Goal: Task Accomplishment & Management: Manage account settings

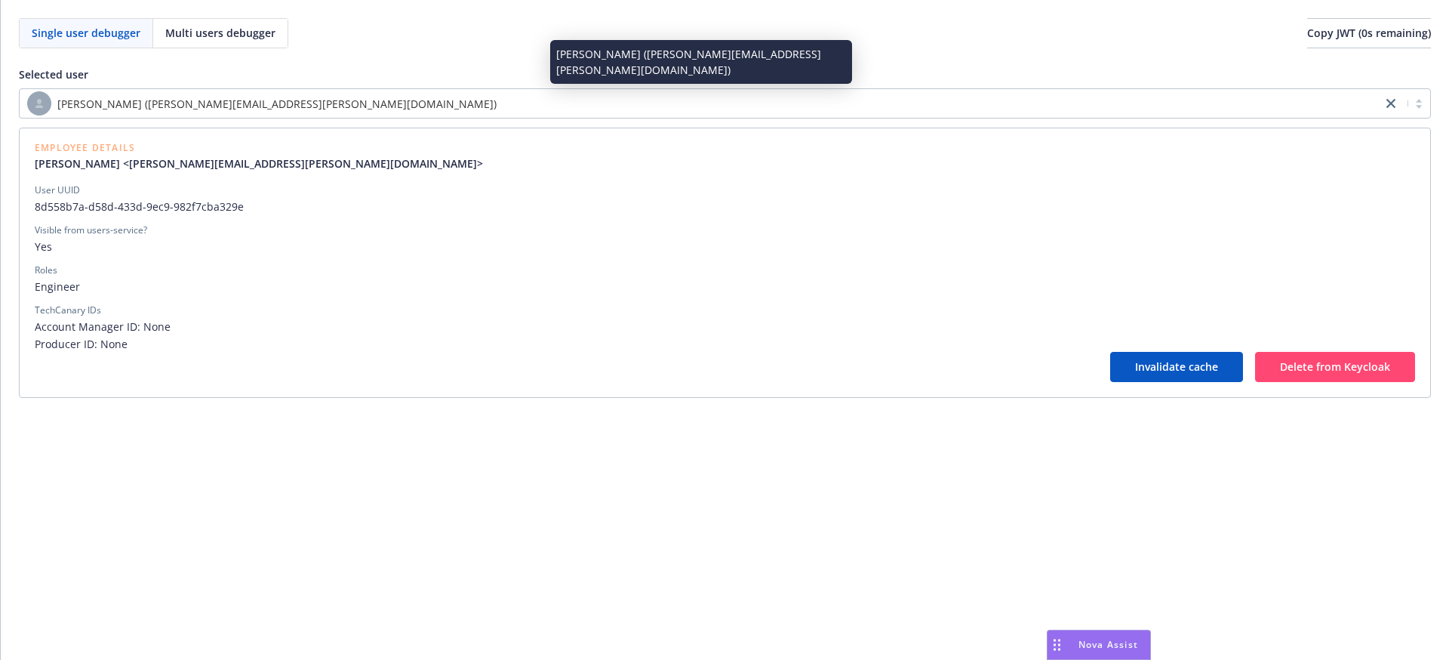
click at [319, 92] on div "[PERSON_NAME] ([PERSON_NAME][EMAIL_ADDRESS][PERSON_NAME][DOMAIN_NAME])" at bounding box center [700, 103] width 1347 height 24
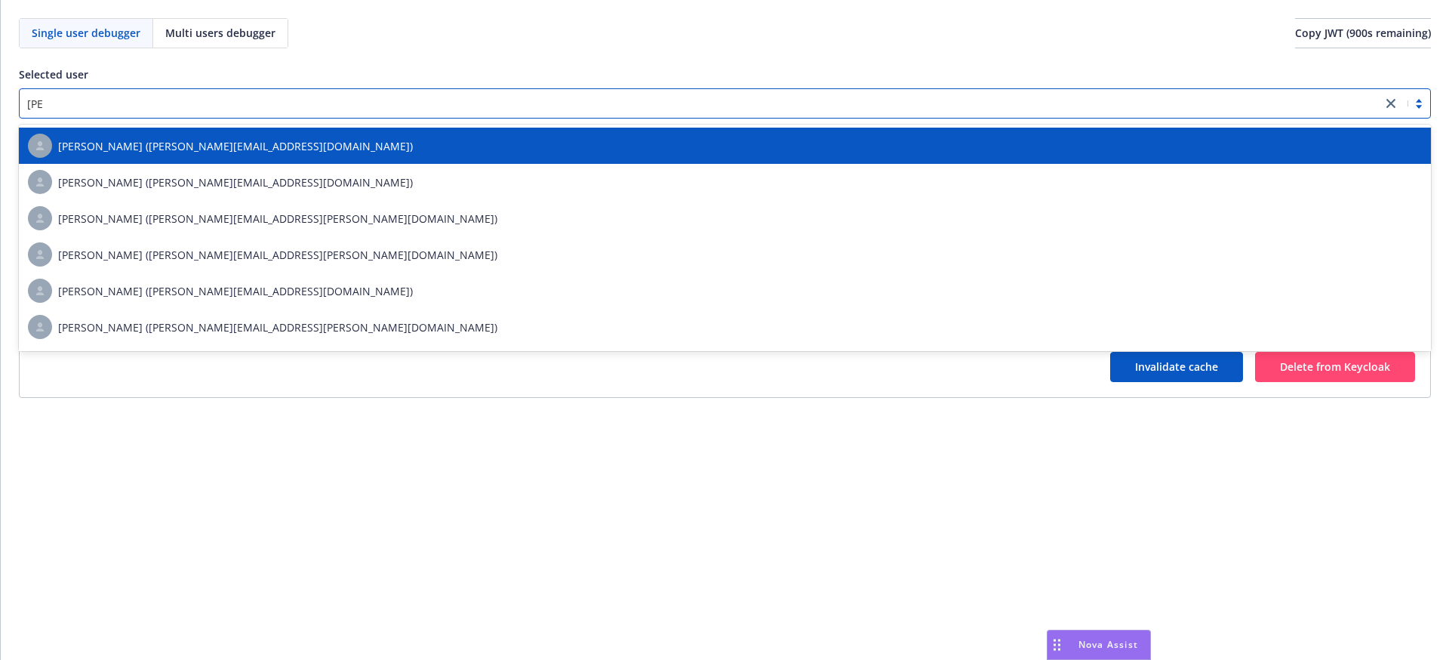
type input "lianny"
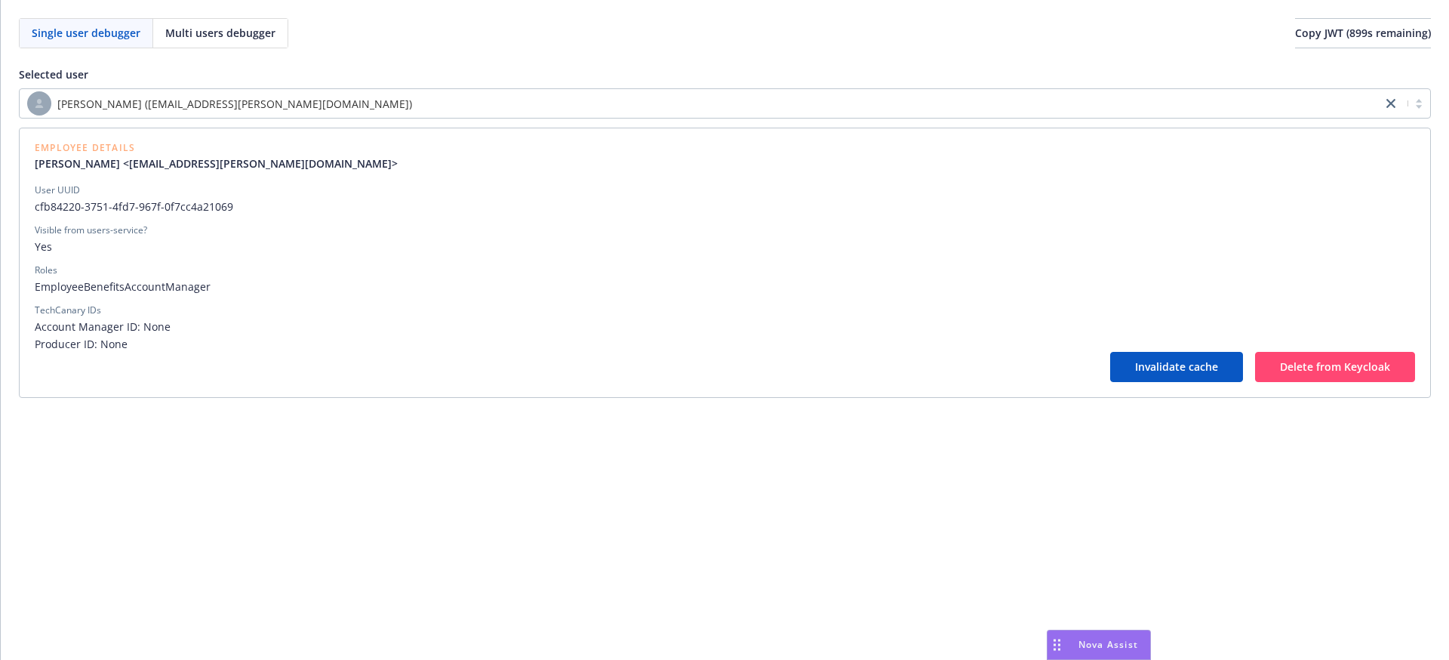
click at [371, 276] on div "Roles" at bounding box center [725, 270] width 1380 height 14
click at [395, 291] on span "EmployeeBenefitsAccountManager" at bounding box center [725, 287] width 1380 height 16
click at [385, 275] on div "Roles" at bounding box center [725, 270] width 1380 height 14
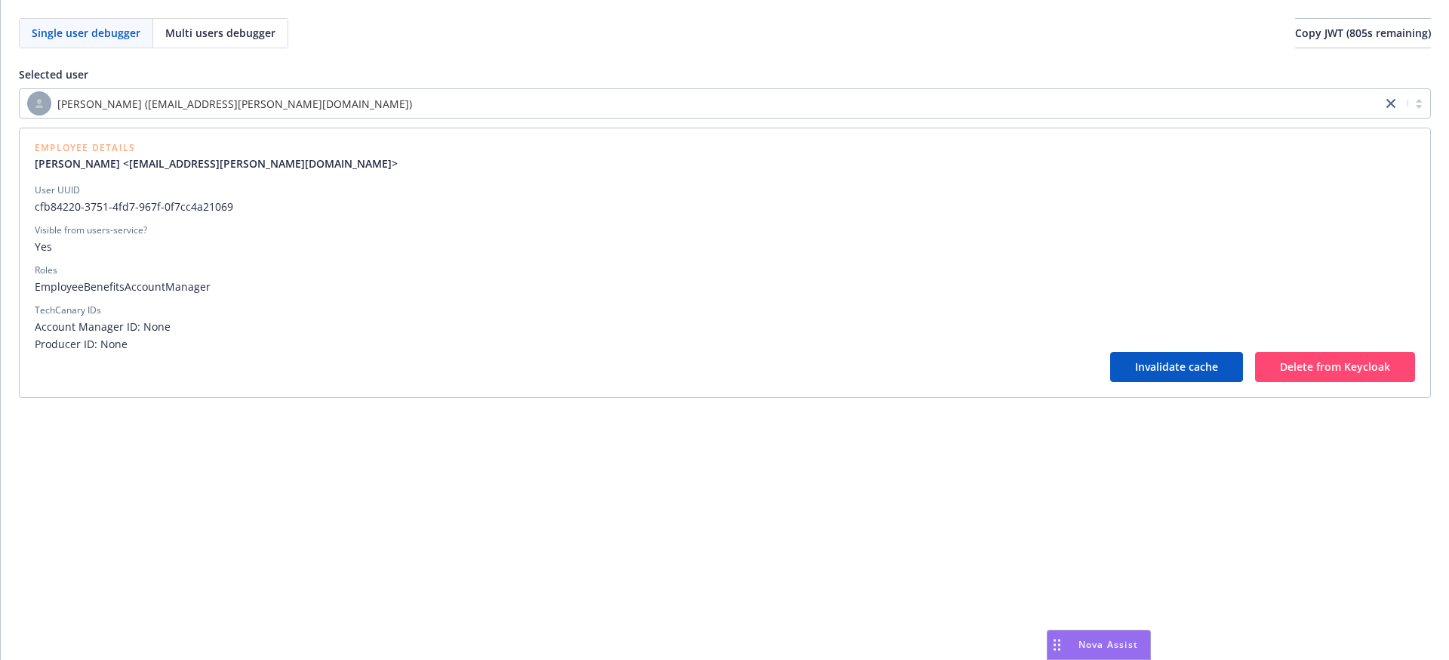
click at [316, 231] on div "Visible from users-service?" at bounding box center [725, 230] width 1380 height 14
drag, startPoint x: 40, startPoint y: 162, endPoint x: 175, endPoint y: 167, distance: 135.2
click at [177, 165] on link "Lianny Sabillon <lianny.sabillon@newfront.com>" at bounding box center [222, 163] width 375 height 16
click at [318, 276] on div "Roles" at bounding box center [725, 270] width 1380 height 14
click at [151, 286] on span "EmployeeBenefitsAccountManager" at bounding box center [725, 287] width 1380 height 16
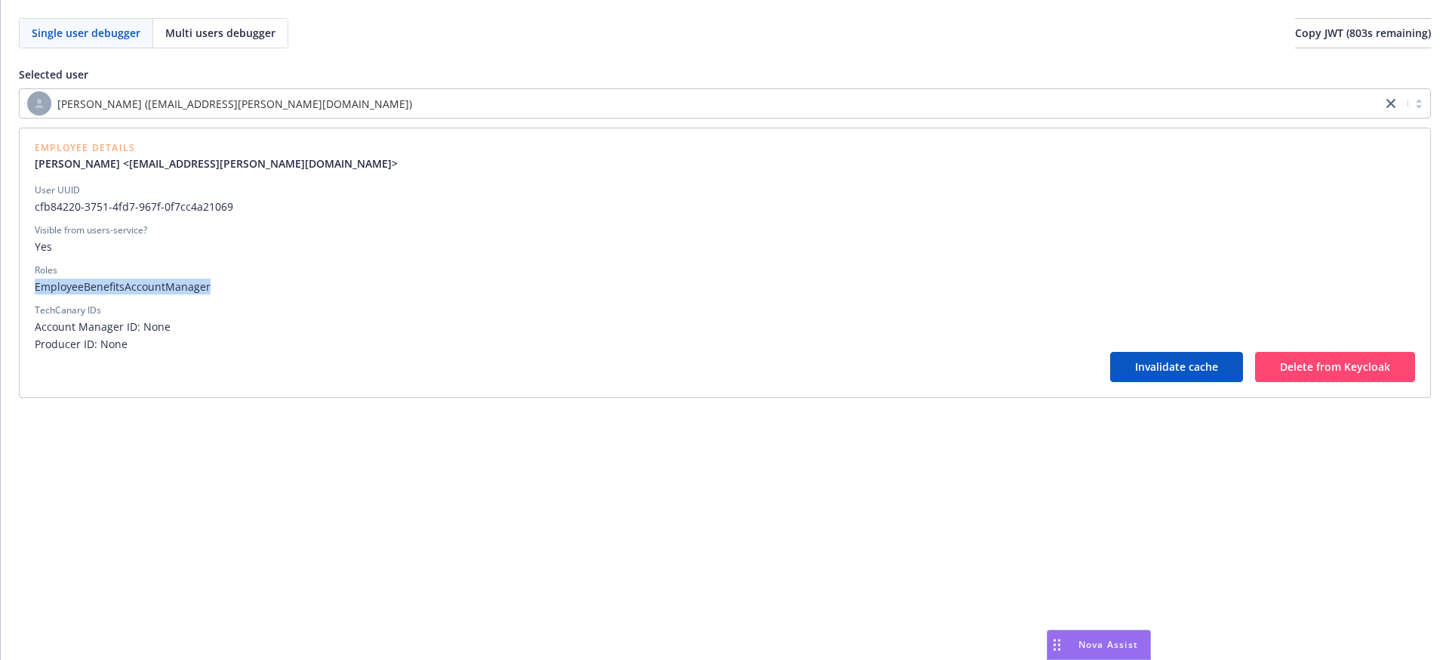
click at [152, 286] on span "EmployeeBenefitsAccountManager" at bounding box center [725, 287] width 1380 height 16
click at [139, 201] on span "cfb84220-3751-4fd7-967f-0f7cc4a21069" at bounding box center [725, 207] width 1380 height 16
copy span "cfb84220-3751-4fd7-967f-0f7cc4a21069"
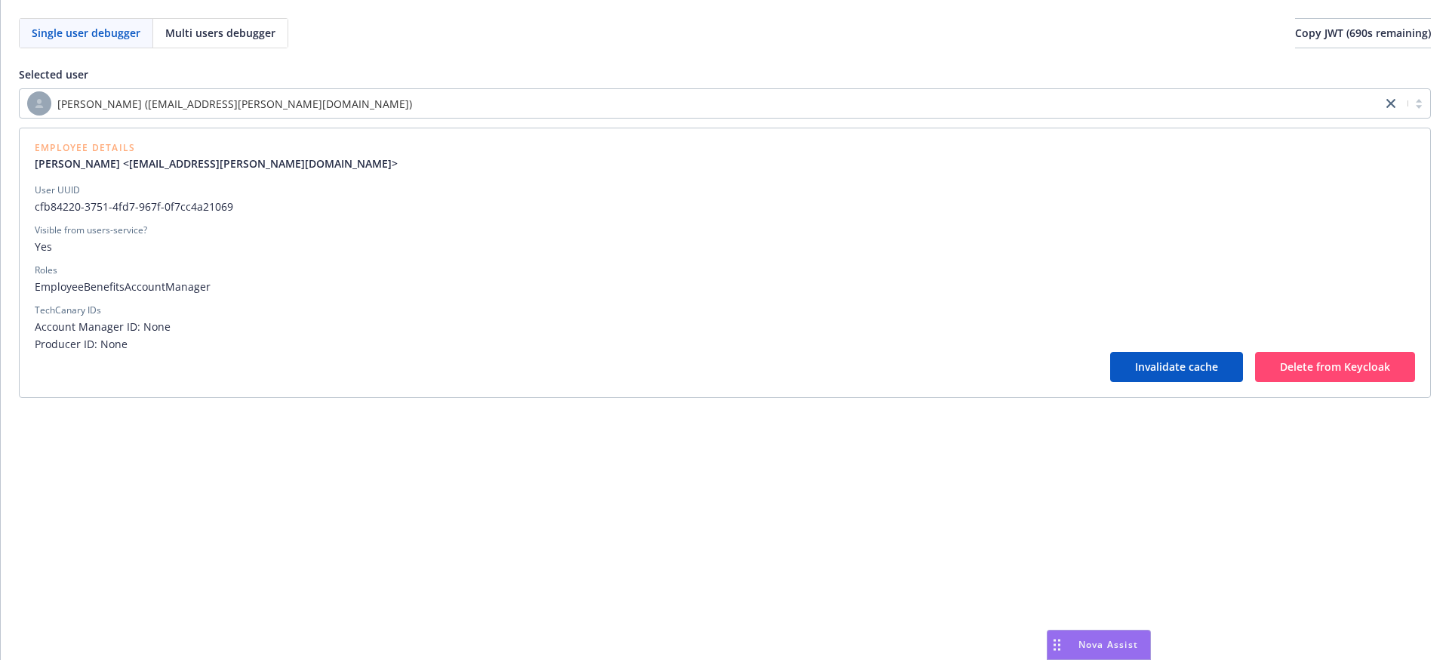
click at [334, 122] on div "Lianny Sabillon (lianny.sabillon@newfront.com) Employee Details Lianny Sabillon…" at bounding box center [725, 242] width 1412 height 309
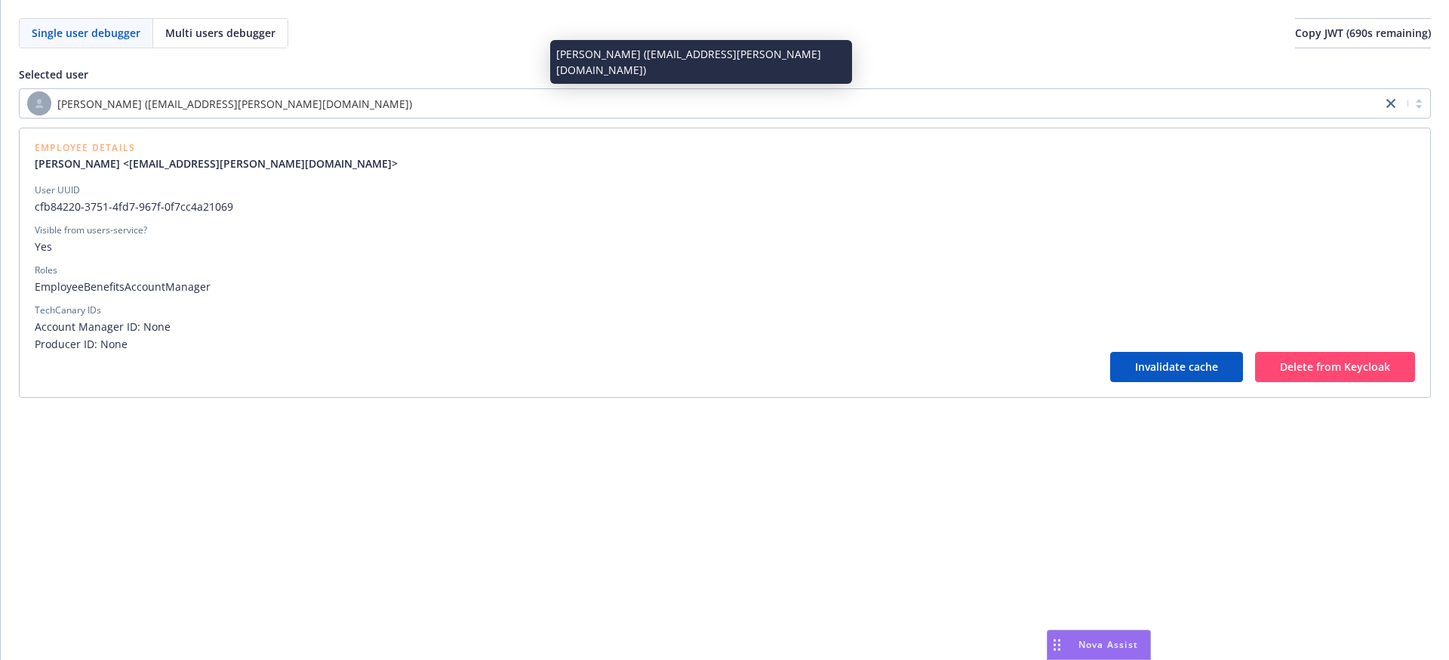
click at [324, 100] on div "[PERSON_NAME] ([EMAIL_ADDRESS][PERSON_NAME][DOMAIN_NAME])" at bounding box center [700, 103] width 1347 height 24
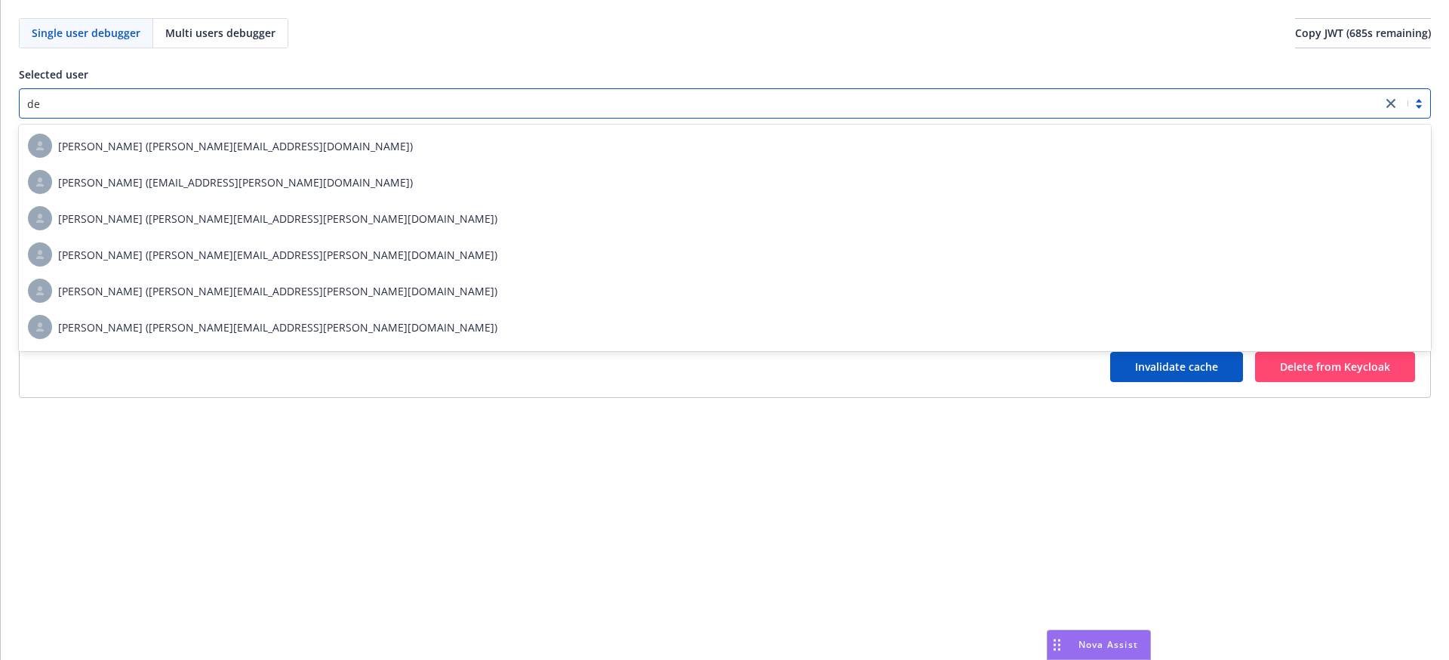
type input "d"
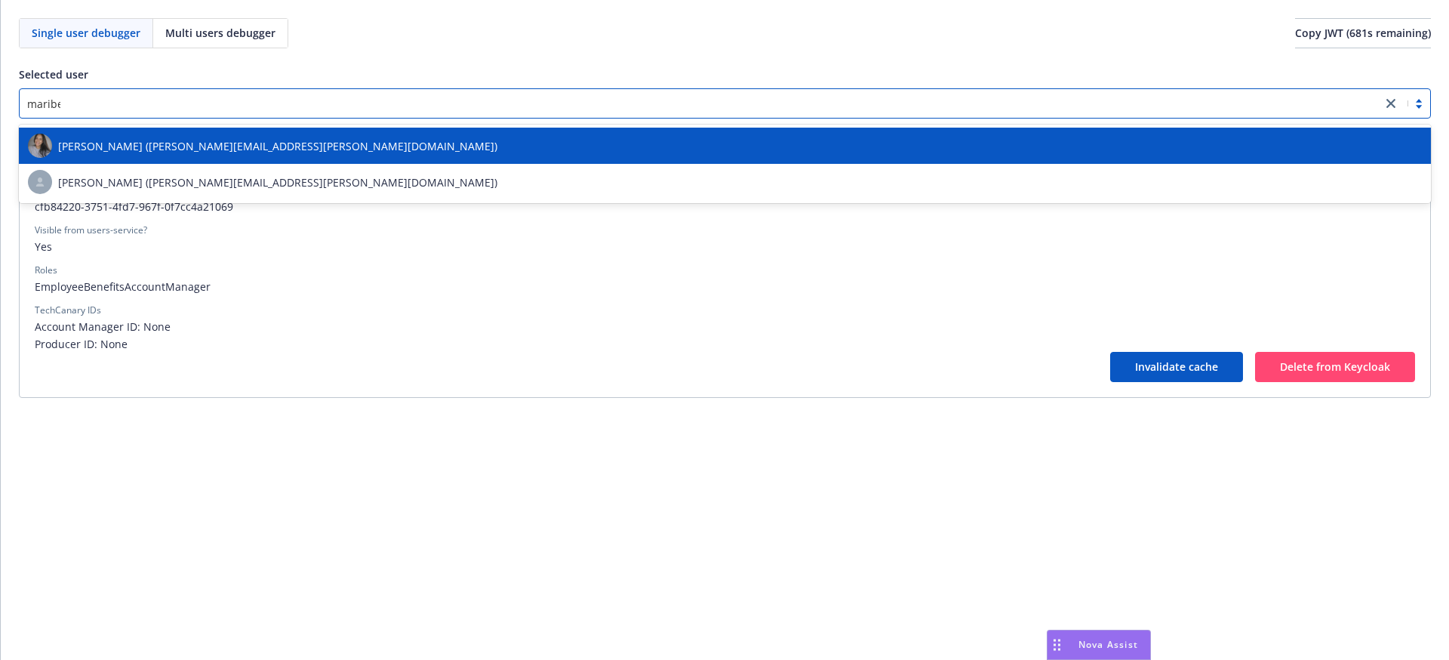
type input "maribel"
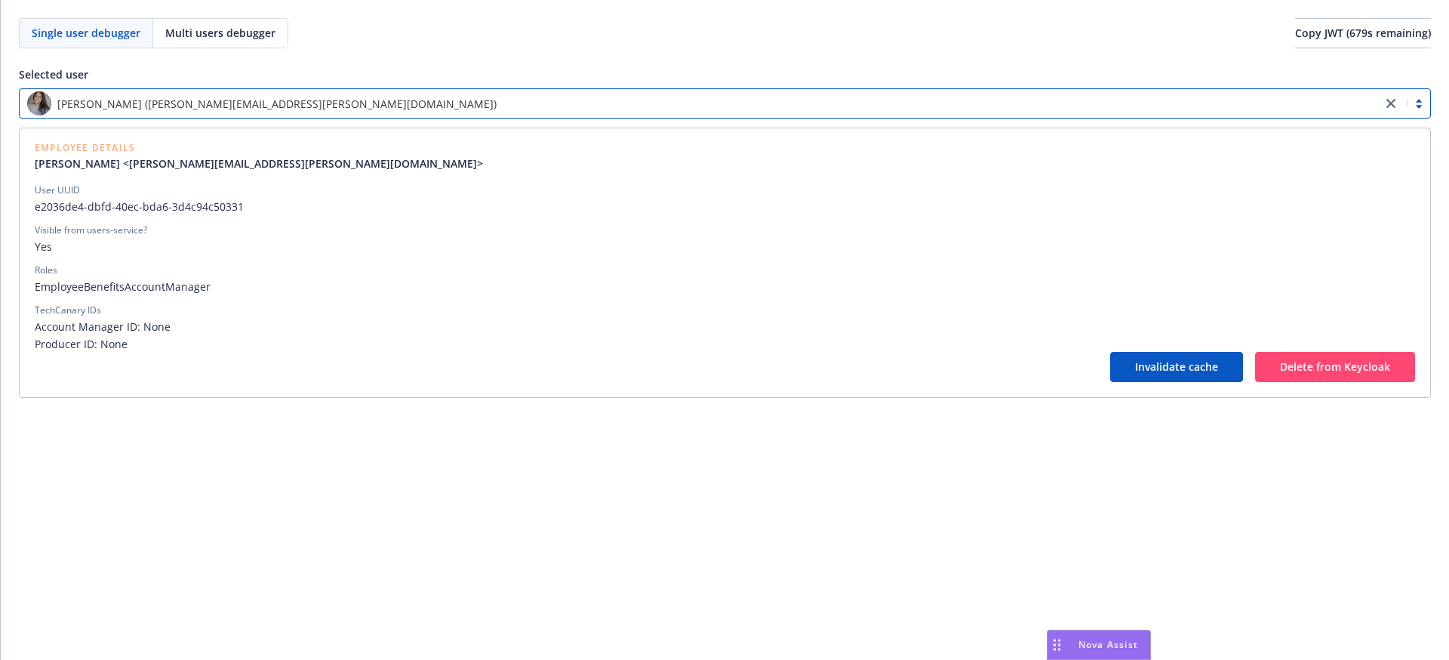
click at [195, 197] on div "User UUID e2036de4-dbfd-40ec-bda6-3d4c94c50331" at bounding box center [725, 198] width 1380 height 31
copy span "e2036de4-dbfd-40ec-bda6-3d4c94c50331"
click at [235, 111] on div "[PERSON_NAME] ([PERSON_NAME][EMAIL_ADDRESS][PERSON_NAME][DOMAIN_NAME])" at bounding box center [700, 103] width 1347 height 24
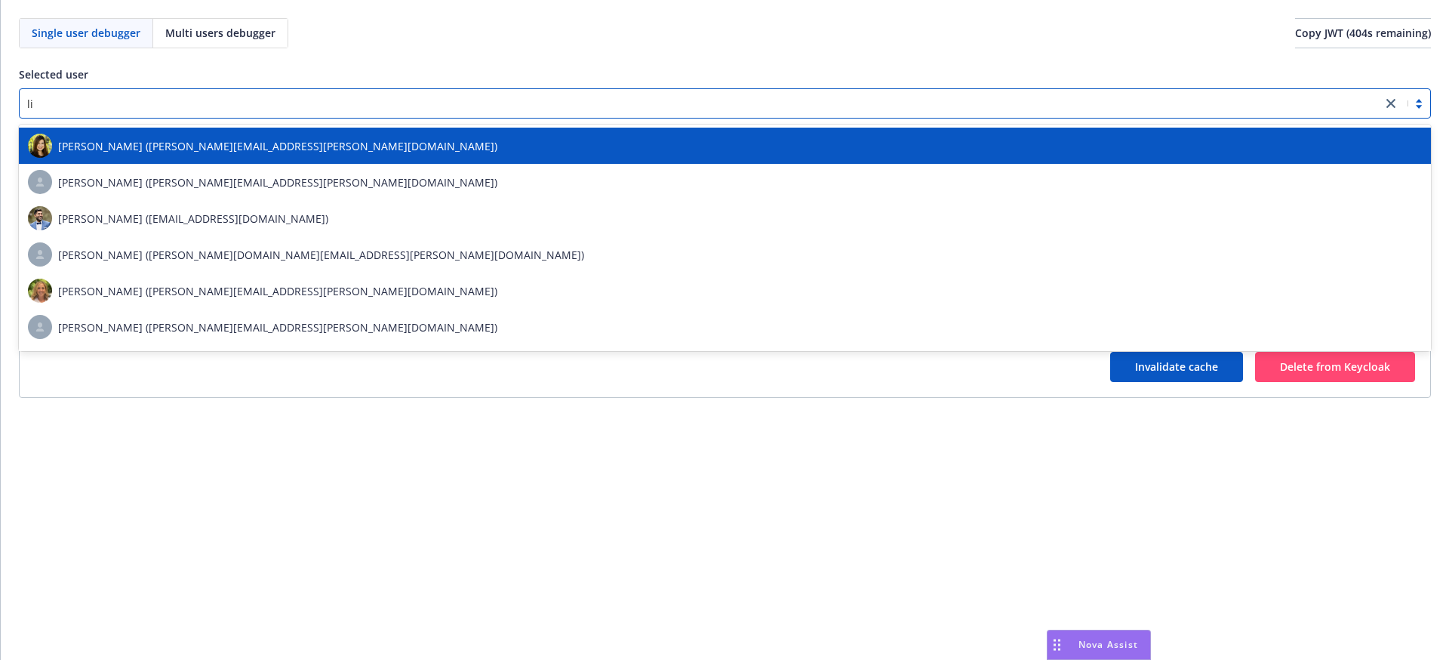
scroll to position [6, 0]
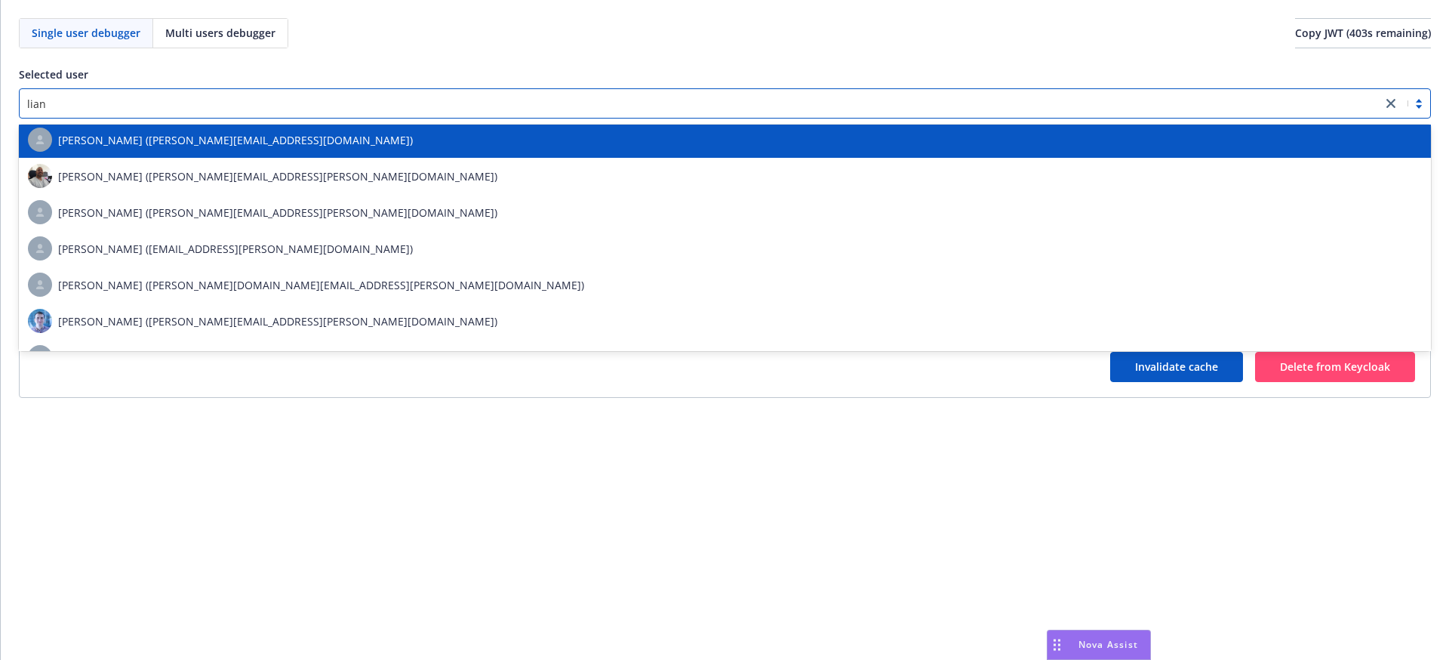
type input "liann"
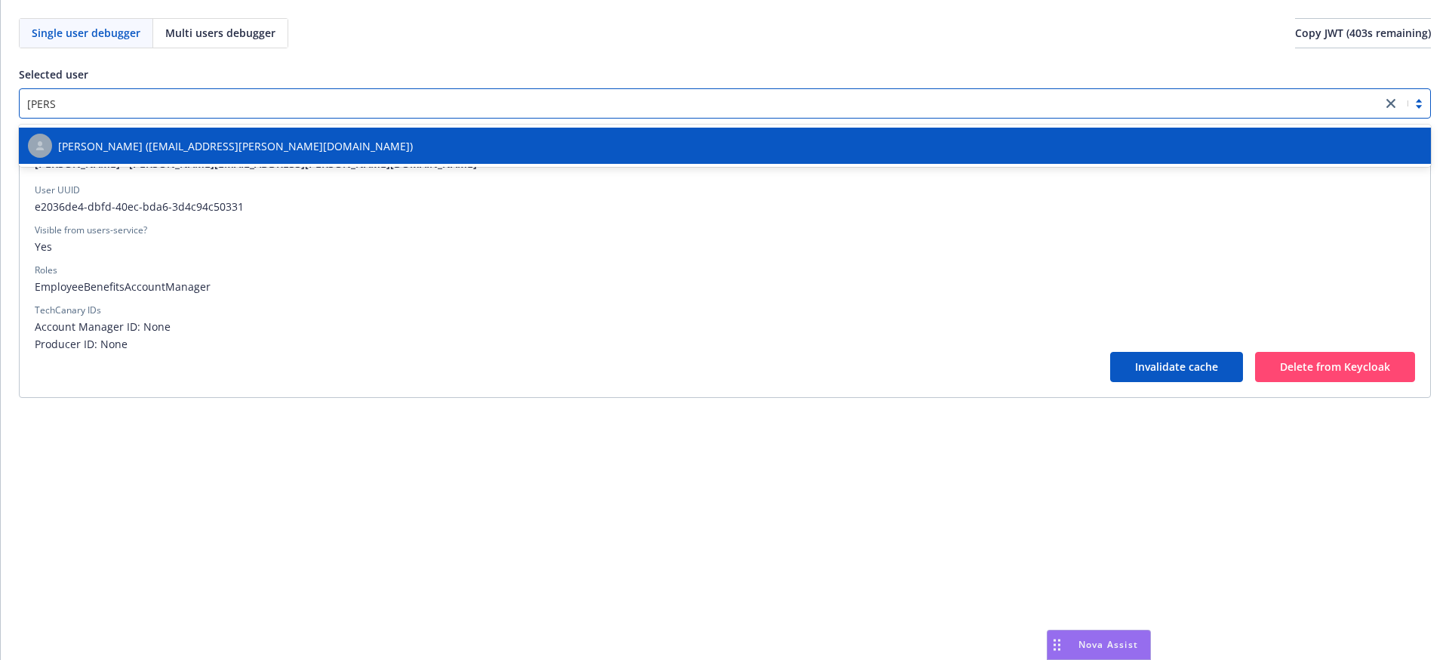
scroll to position [0, 0]
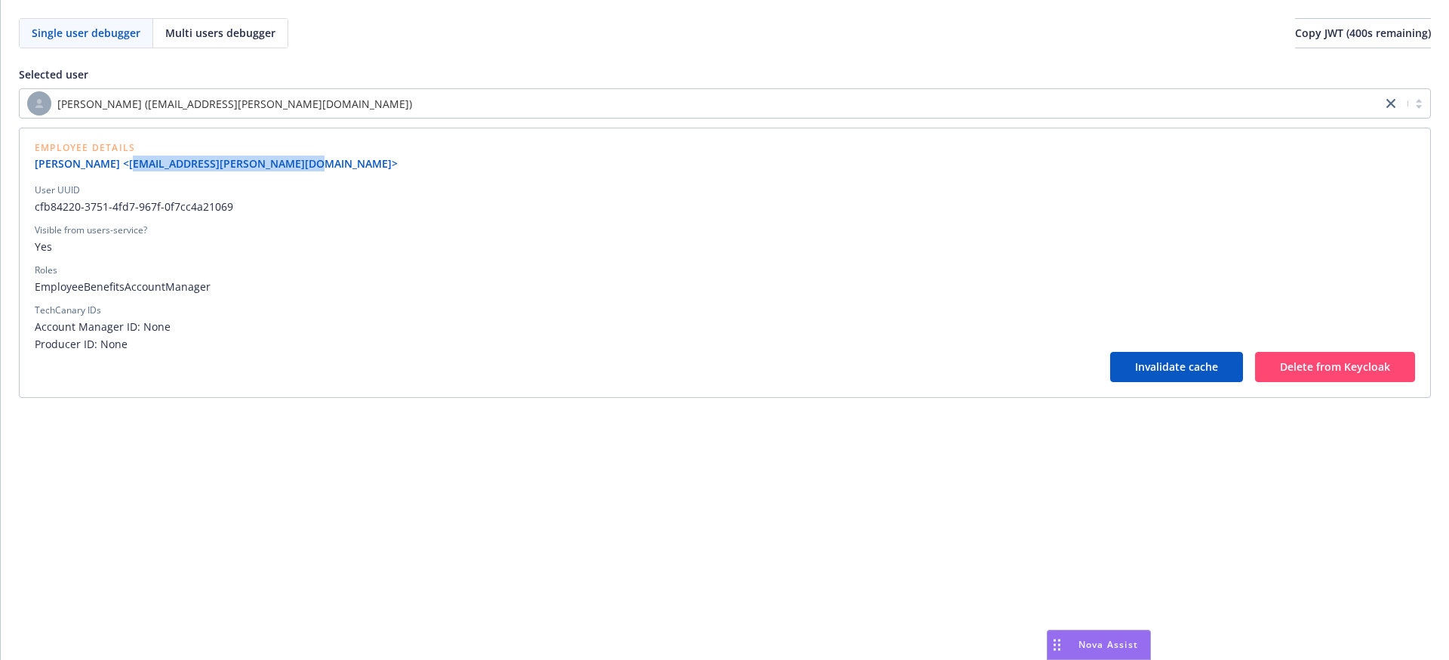
drag, startPoint x: 287, startPoint y: 163, endPoint x: 117, endPoint y: 163, distance: 169.8
click at [117, 163] on link "Lianny Sabillon <lianny.sabillon@newfront.com>" at bounding box center [222, 163] width 375 height 16
copy link "<lianny.sabillon@newfront.com>"
click at [139, 212] on span "cfb84220-3751-4fd7-967f-0f7cc4a21069" at bounding box center [725, 207] width 1380 height 16
click at [225, 214] on span "cfb84220-3751-4fd7-967f-0f7cc4a21069" at bounding box center [725, 207] width 1380 height 16
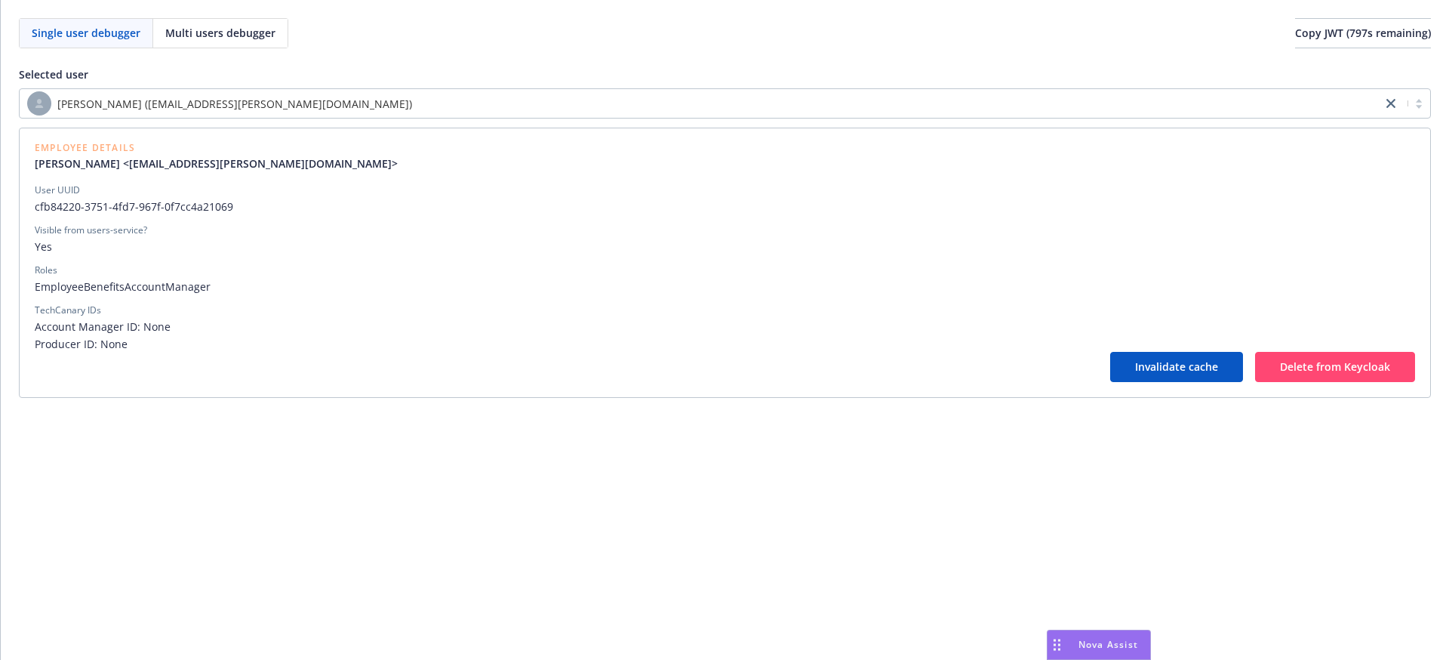
click at [223, 211] on span "cfb84220-3751-4fd7-967f-0f7cc4a21069" at bounding box center [725, 207] width 1380 height 16
copy span "cfb84220-3751-4fd7-967f-0f7cc4a21069"
drag, startPoint x: 292, startPoint y: 165, endPoint x: 120, endPoint y: 166, distance: 172.1
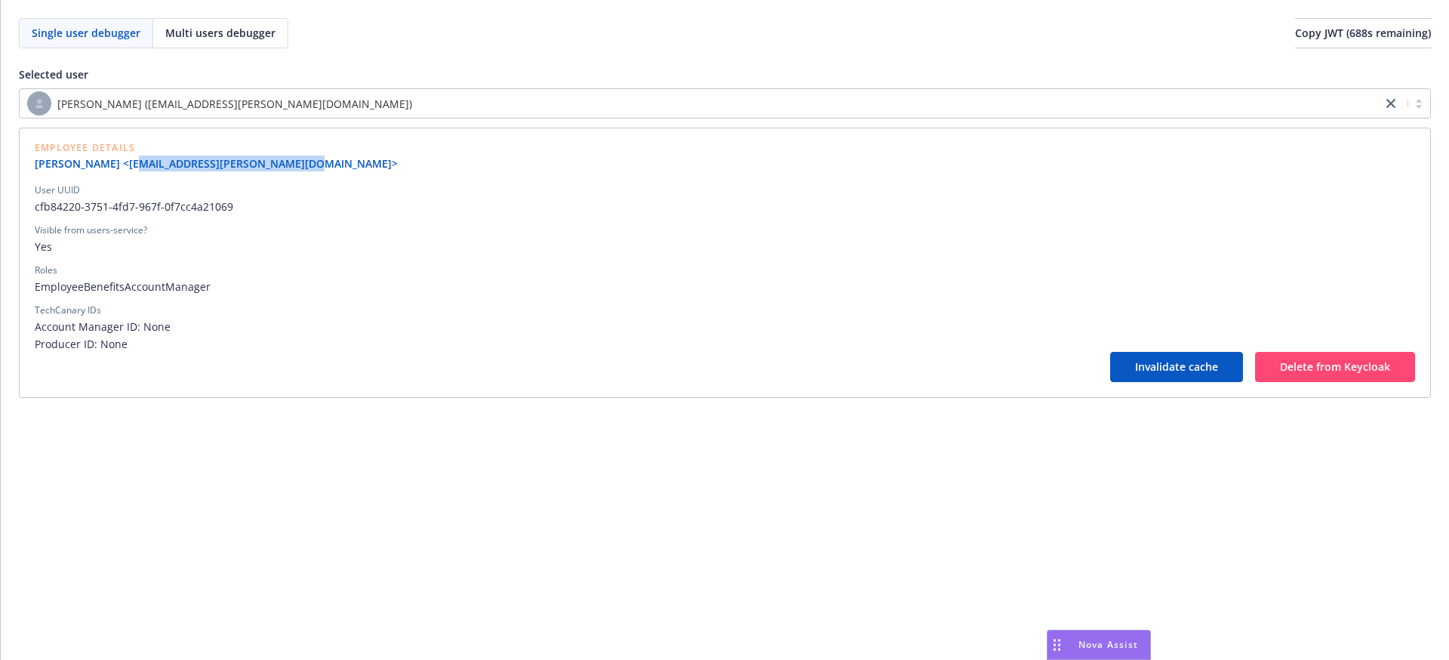
click at [120, 166] on link "Lianny Sabillon <lianny.sabillon@newfront.com>" at bounding box center [222, 163] width 375 height 16
copy link "lianny.sabillon@newfront.com>"
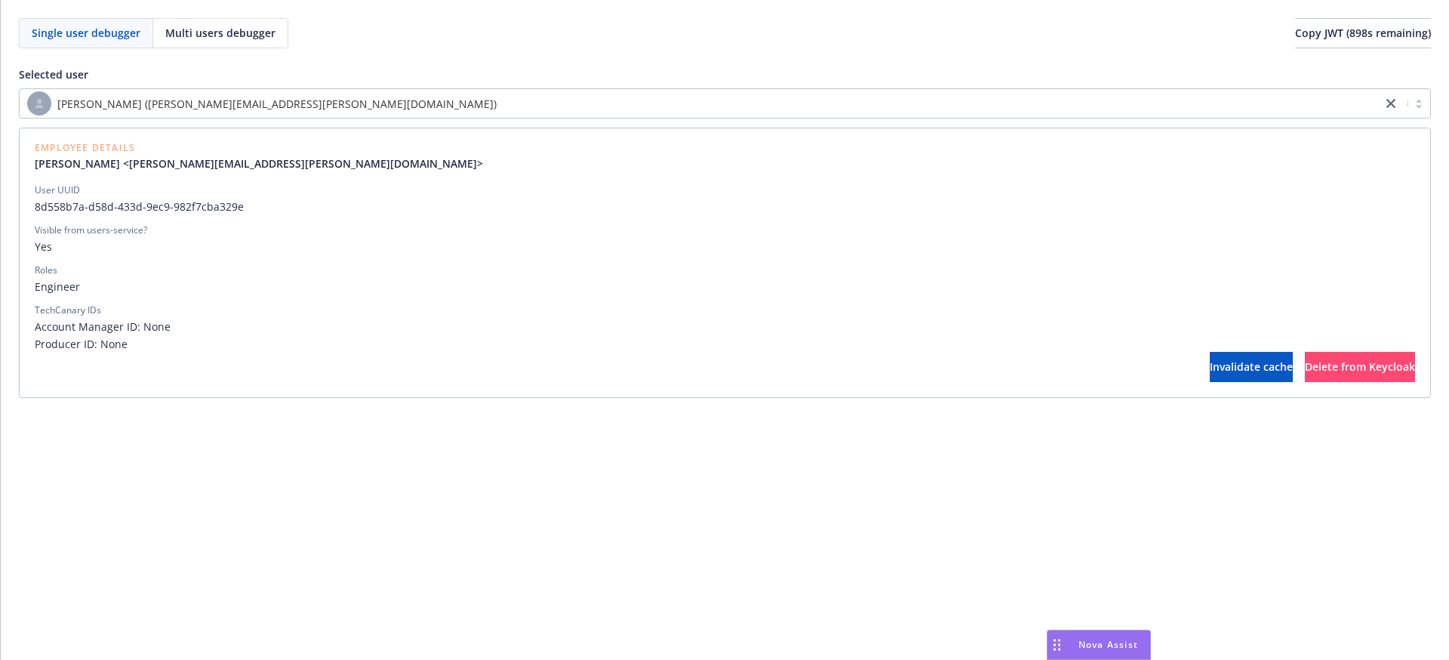
click at [94, 207] on span "8d558b7a-d58d-433d-9ec9-982f7cba329e" at bounding box center [725, 207] width 1380 height 16
click at [92, 207] on span "8d558b7a-d58d-433d-9ec9-982f7cba329e" at bounding box center [725, 207] width 1380 height 16
click at [521, 115] on div "[PERSON_NAME] ([PERSON_NAME][EMAIL_ADDRESS][PERSON_NAME][DOMAIN_NAME])" at bounding box center [725, 103] width 1412 height 30
click at [531, 103] on div "[PERSON_NAME] ([PERSON_NAME][EMAIL_ADDRESS][PERSON_NAME][DOMAIN_NAME])" at bounding box center [700, 103] width 1347 height 24
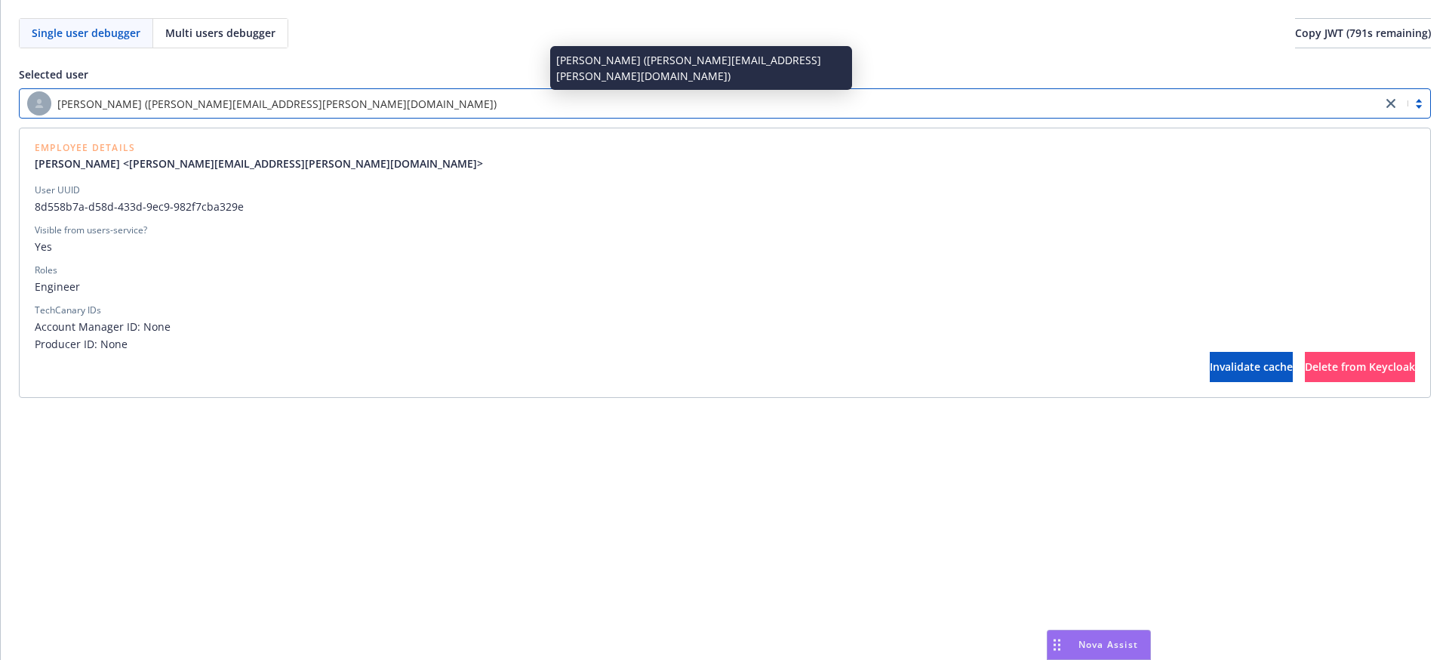
click at [534, 103] on div "[PERSON_NAME] ([PERSON_NAME][EMAIL_ADDRESS][PERSON_NAME][DOMAIN_NAME])" at bounding box center [700, 103] width 1347 height 24
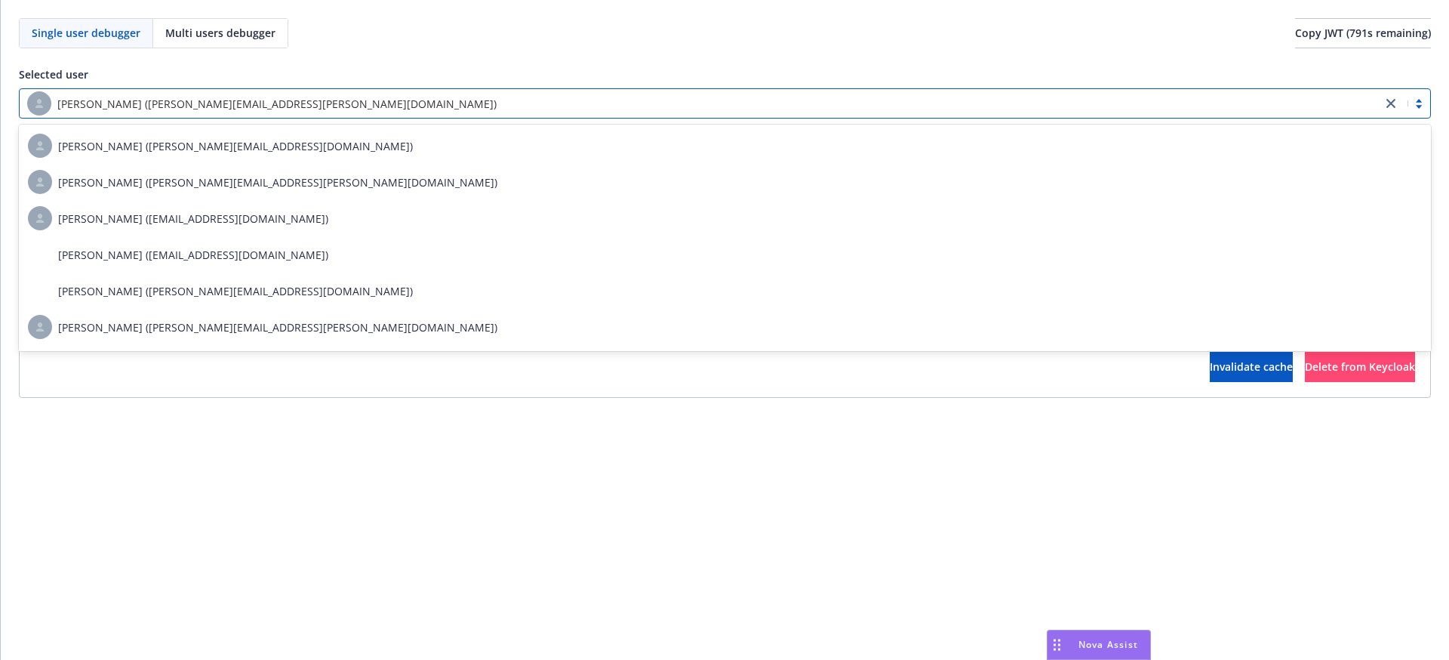
paste input "[PERSON_NAME][EMAIL_ADDRESS][PERSON_NAME][DOMAIN_NAME]"
type input "[PERSON_NAME][EMAIL_ADDRESS][PERSON_NAME][DOMAIN_NAME]"
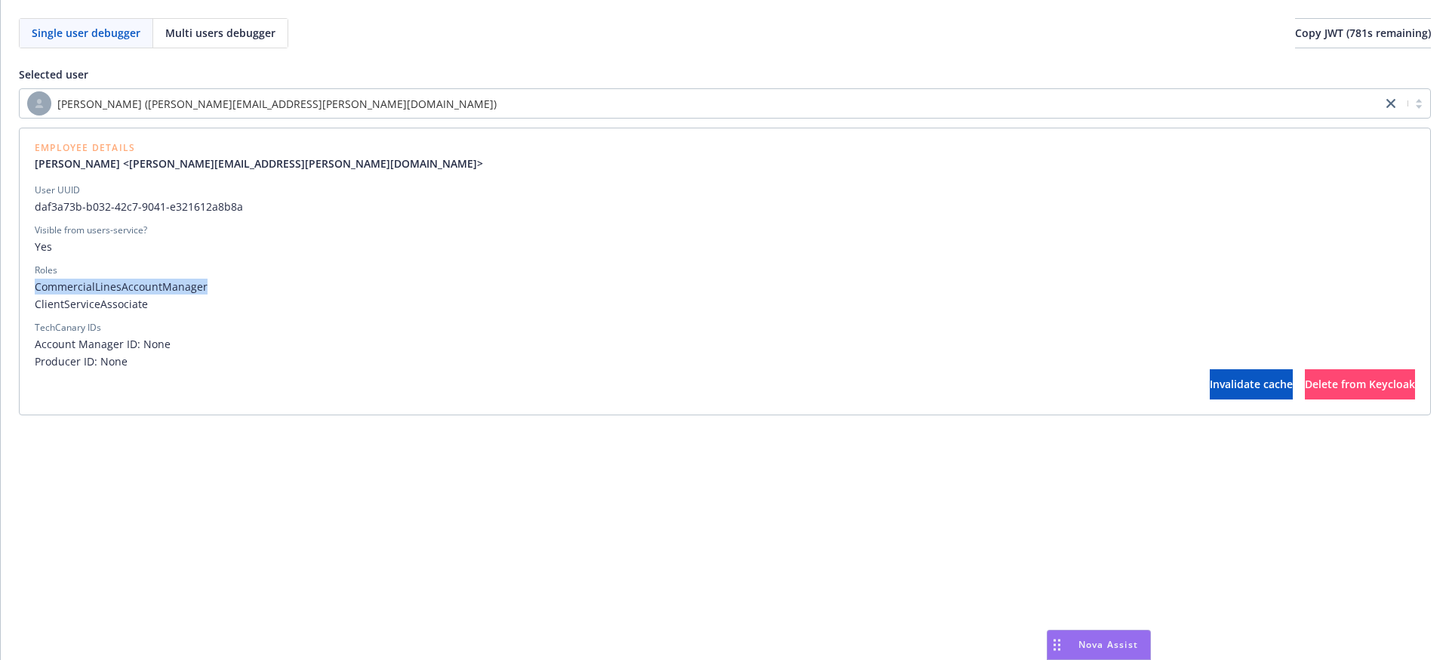
drag, startPoint x: 205, startPoint y: 283, endPoint x: 20, endPoint y: 283, distance: 185.7
click at [17, 280] on div "Single user debugger Multi users debugger Copy JWT ( 781 s remaining) Selected …" at bounding box center [725, 216] width 1448 height 433
click at [75, 306] on span "ClientServiceAssociate" at bounding box center [725, 304] width 1380 height 16
drag, startPoint x: 204, startPoint y: 283, endPoint x: 70, endPoint y: 285, distance: 133.6
click at [20, 285] on div "Employee Details [PERSON_NAME] <[PERSON_NAME][EMAIL_ADDRESS][PERSON_NAME][DOMAI…" at bounding box center [725, 272] width 1412 height 288
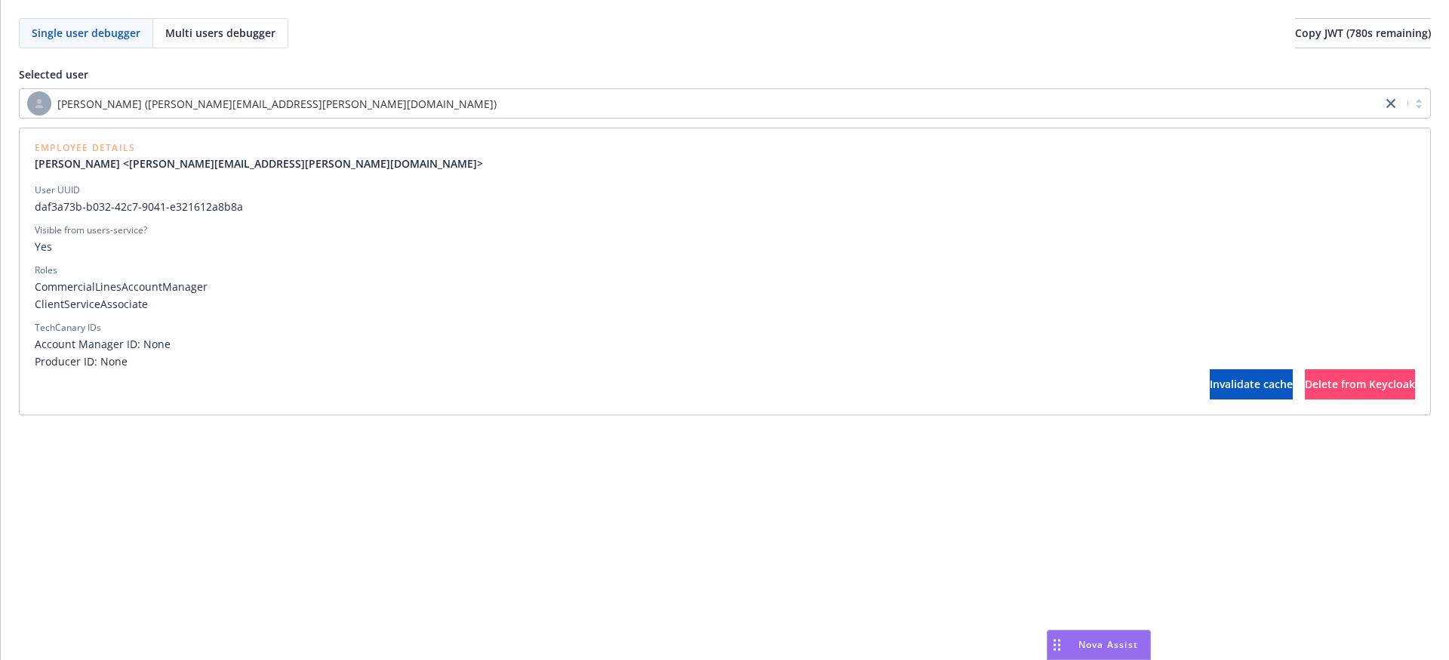
click at [271, 305] on span "ClientServiceAssociate" at bounding box center [725, 304] width 1380 height 16
click at [311, 90] on div "[PERSON_NAME] ([PERSON_NAME][EMAIL_ADDRESS][PERSON_NAME][DOMAIN_NAME])" at bounding box center [701, 103] width 1362 height 27
click at [312, 100] on div "[PERSON_NAME] ([PERSON_NAME][EMAIL_ADDRESS][PERSON_NAME][DOMAIN_NAME])" at bounding box center [700, 103] width 1347 height 24
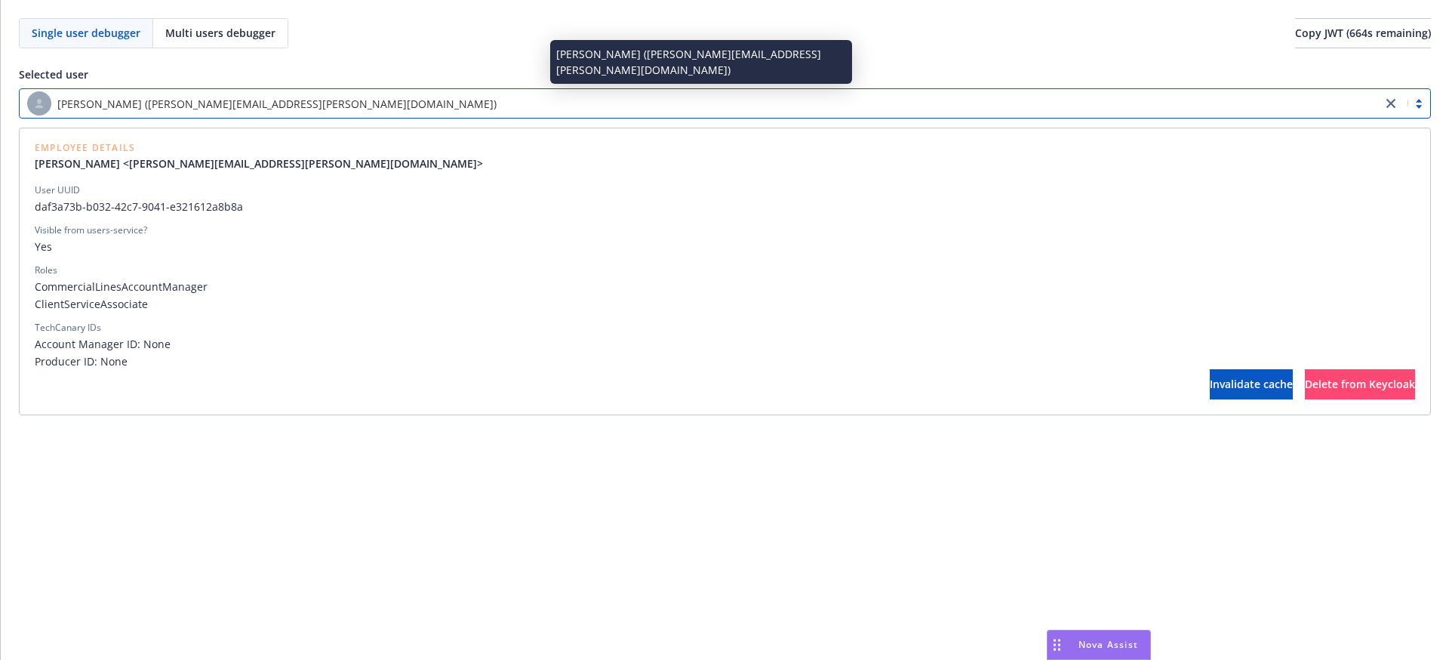
click at [306, 104] on div "[PERSON_NAME] ([PERSON_NAME][EMAIL_ADDRESS][PERSON_NAME][DOMAIN_NAME])" at bounding box center [700, 103] width 1347 height 24
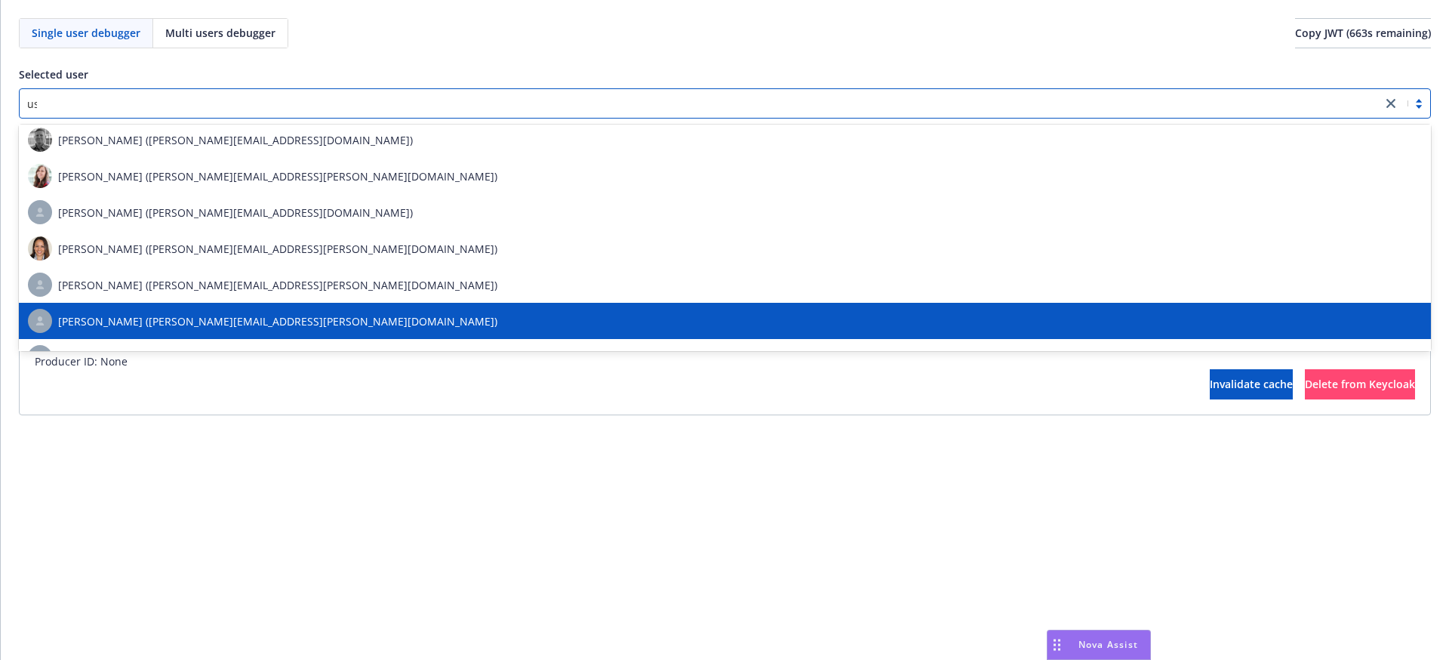
scroll to position [1337, 0]
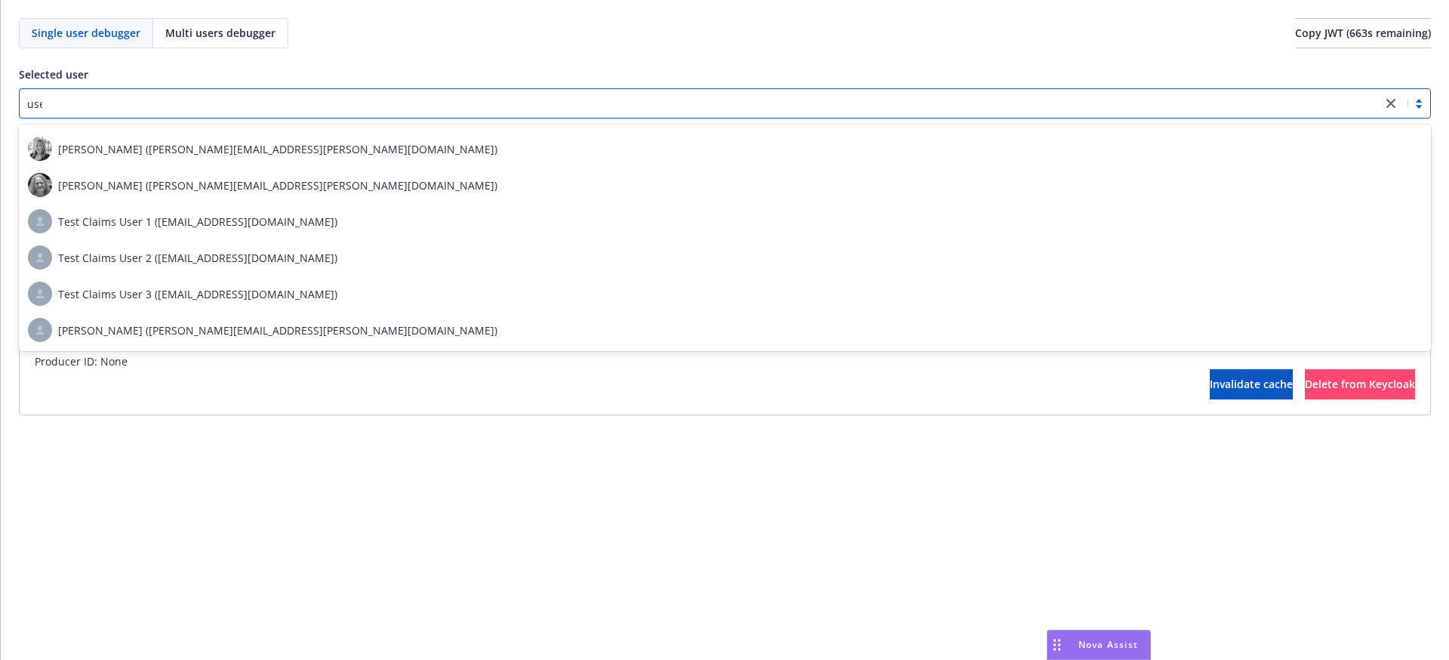
type input "user"
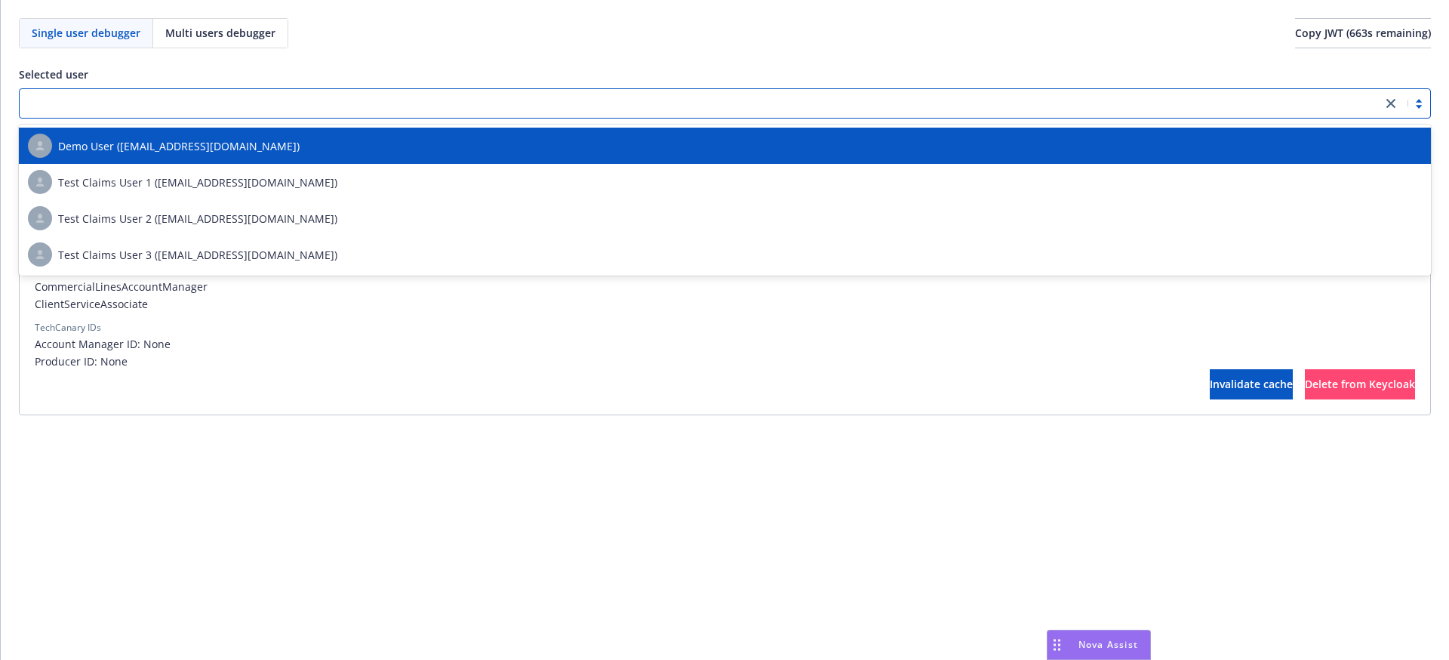
paste input "15cfeed2-b5a0-4751-8553-03303a145585"
type input "15cfeed2-b5a0-4751-8553-03303a145585"
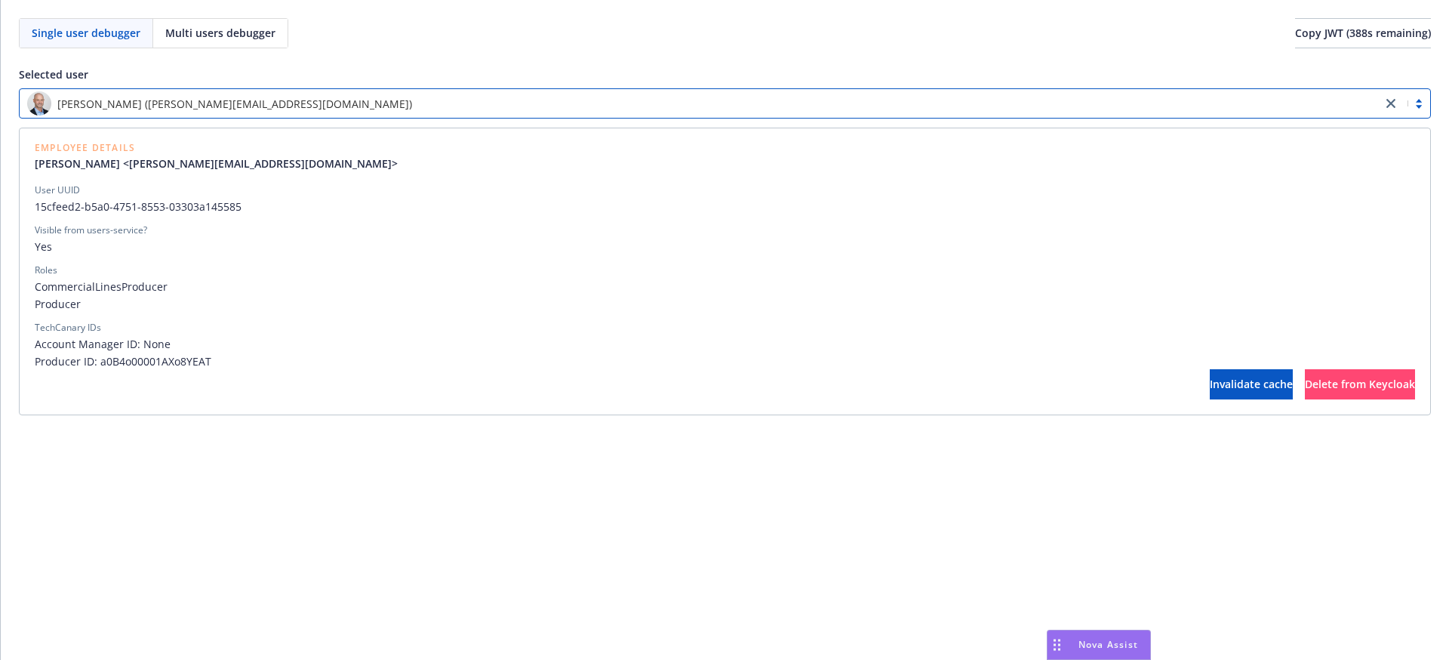
click at [455, 89] on div "[PERSON_NAME] ([PERSON_NAME][EMAIL_ADDRESS][DOMAIN_NAME])" at bounding box center [725, 103] width 1412 height 30
paste input "25ea5cc2-b056-4d7e-91ff-7054ea11f237"
type input "25ea5cc2-b056-4d7e-91ff-7054ea11f237"
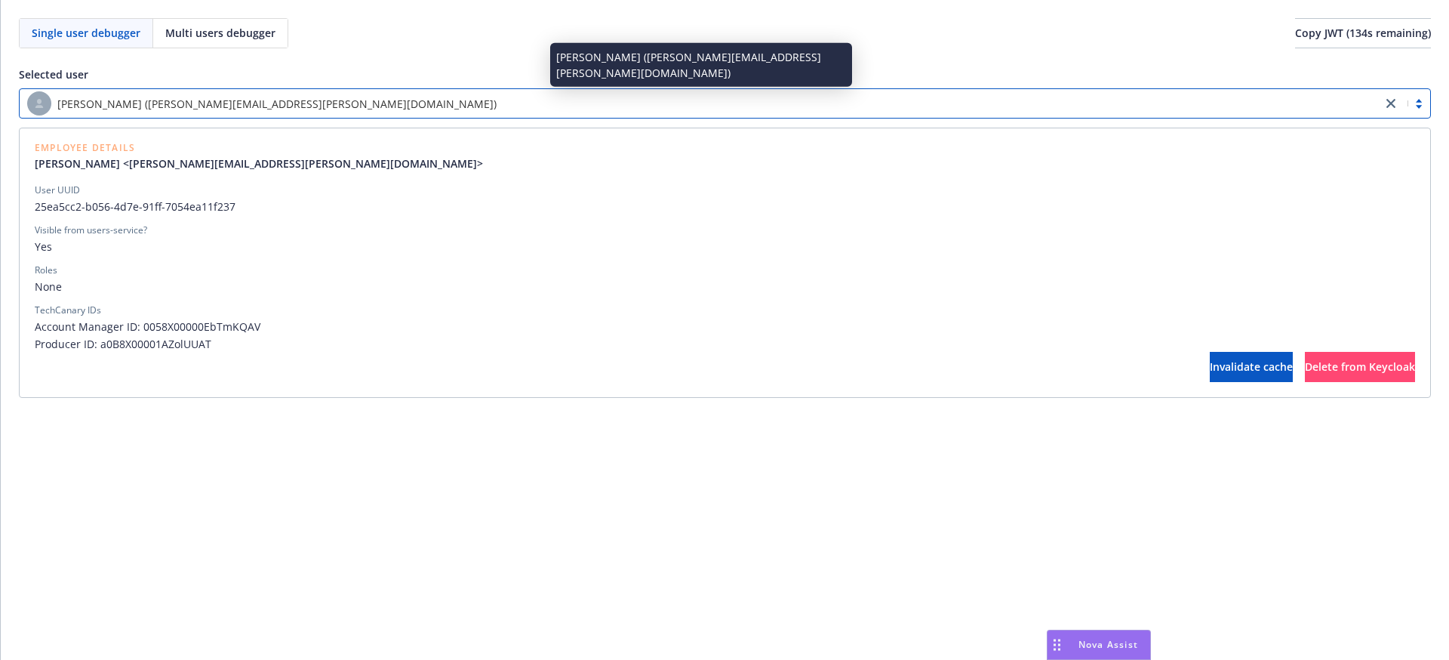
click at [468, 95] on div "[PERSON_NAME] ([PERSON_NAME][EMAIL_ADDRESS][PERSON_NAME][DOMAIN_NAME])" at bounding box center [700, 103] width 1347 height 24
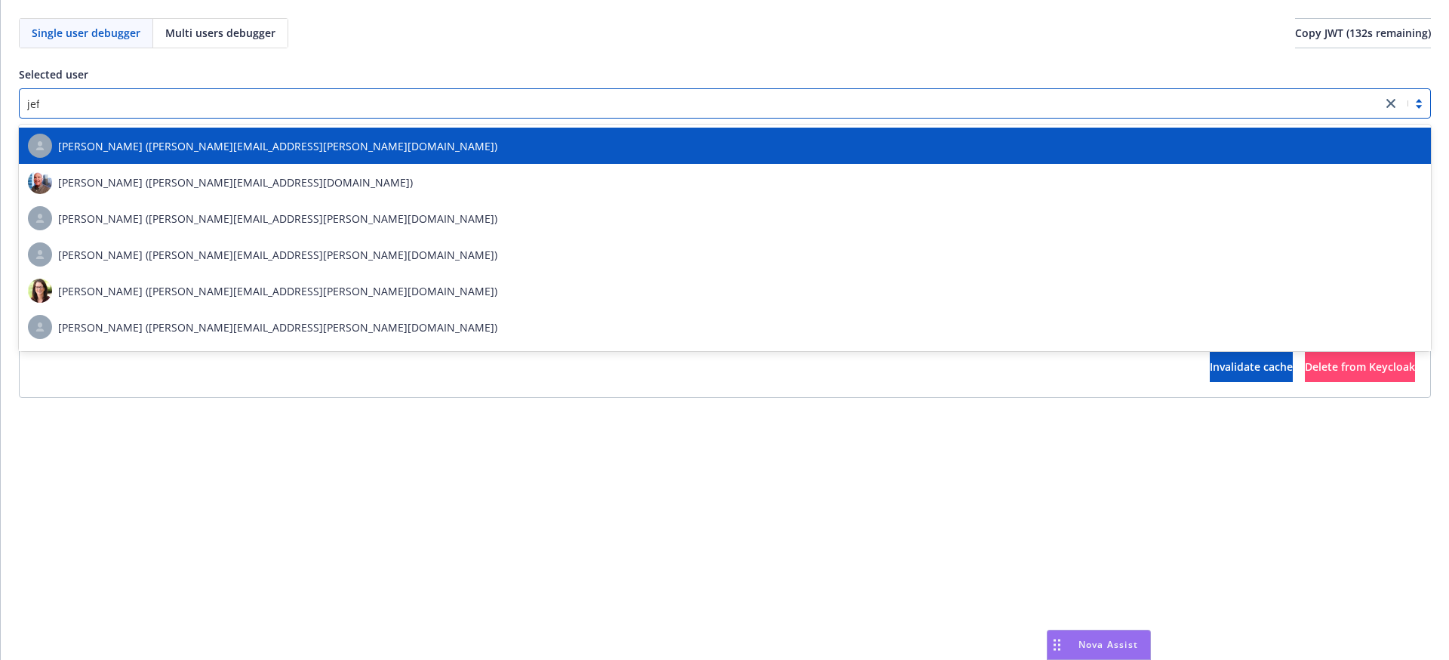
type input "[PERSON_NAME]"
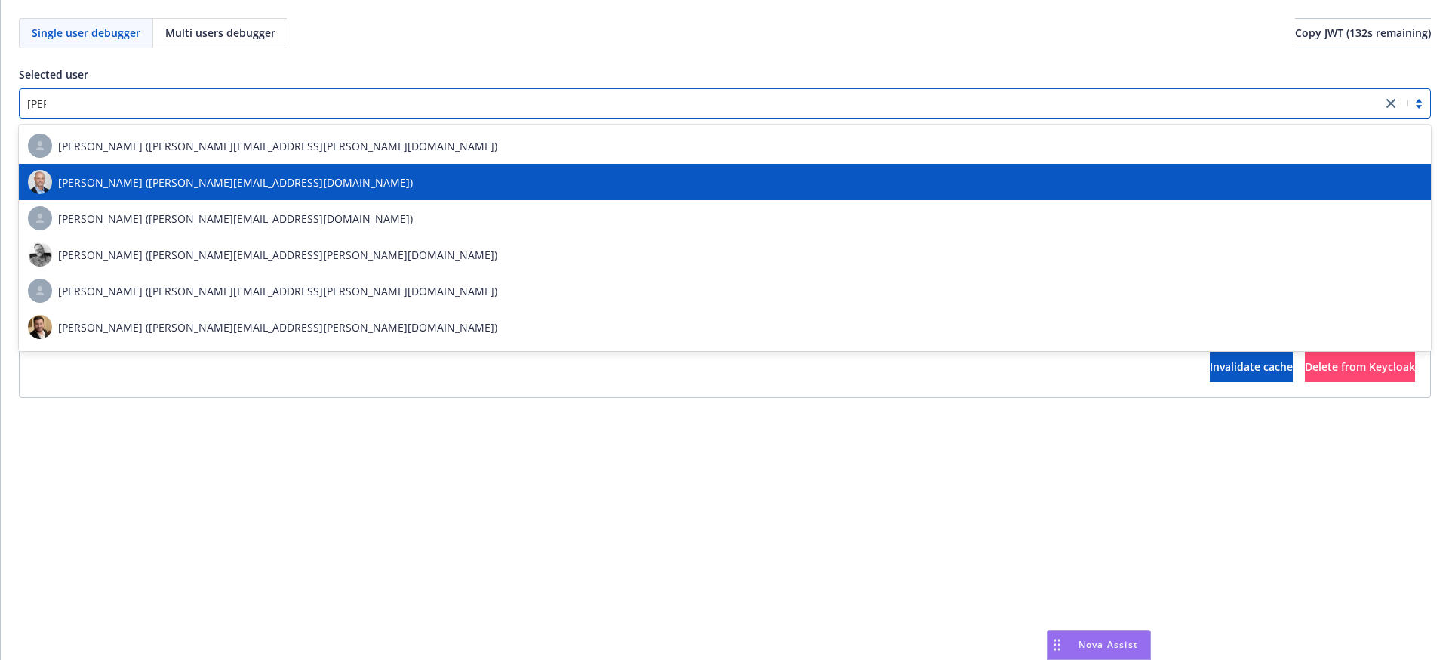
click at [394, 174] on div "[PERSON_NAME] ([PERSON_NAME][EMAIL_ADDRESS][DOMAIN_NAME])" at bounding box center [725, 182] width 1394 height 24
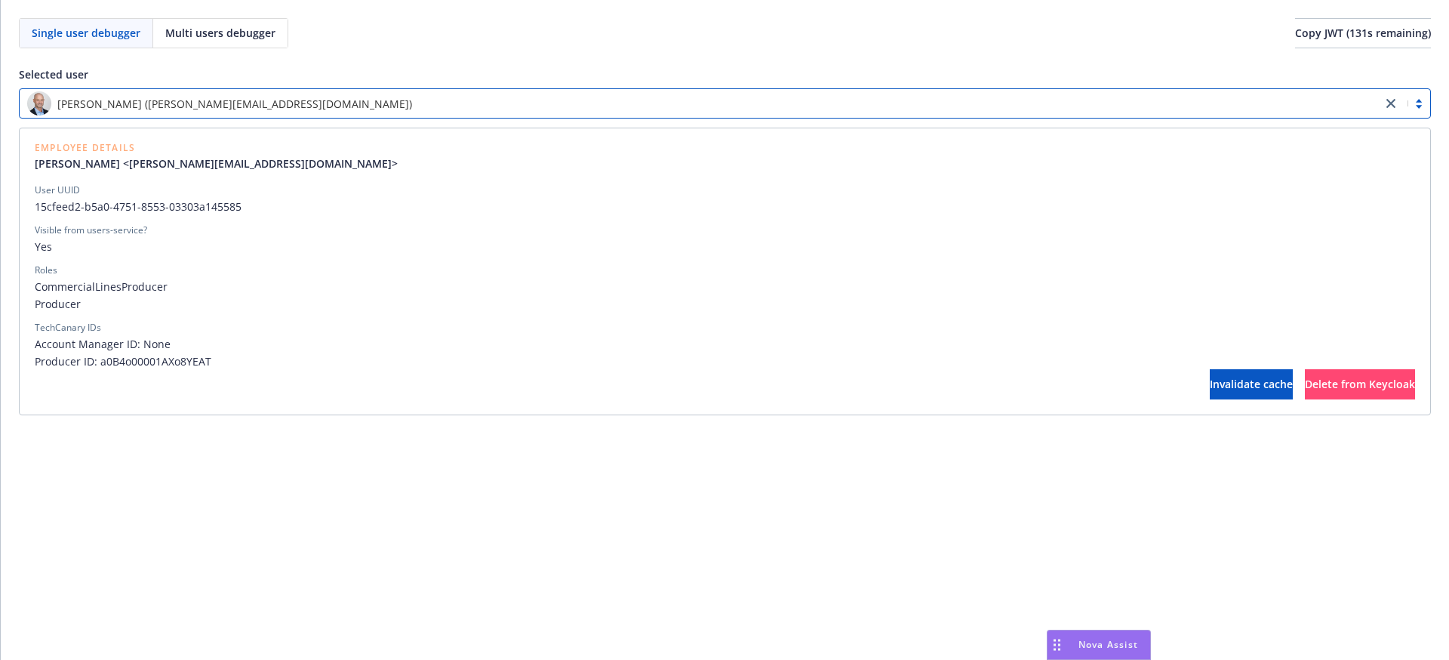
click at [221, 206] on span "15cfeed2-b5a0-4751-8553-03303a145585" at bounding box center [725, 207] width 1380 height 16
copy span "15cfeed2-b5a0-4751-8553-03303a145585"
click at [432, 103] on div "[PERSON_NAME] ([PERSON_NAME][EMAIL_ADDRESS][DOMAIN_NAME])" at bounding box center [700, 103] width 1347 height 24
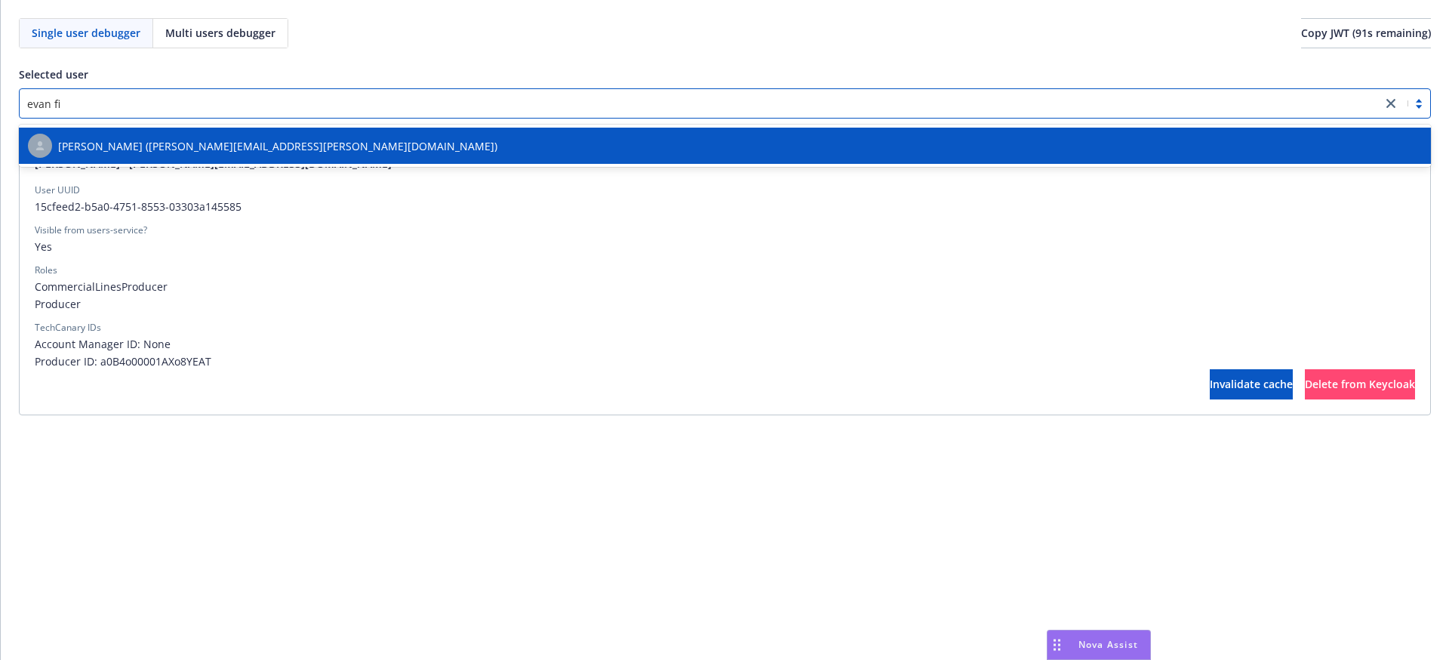
type input "[PERSON_NAME]"
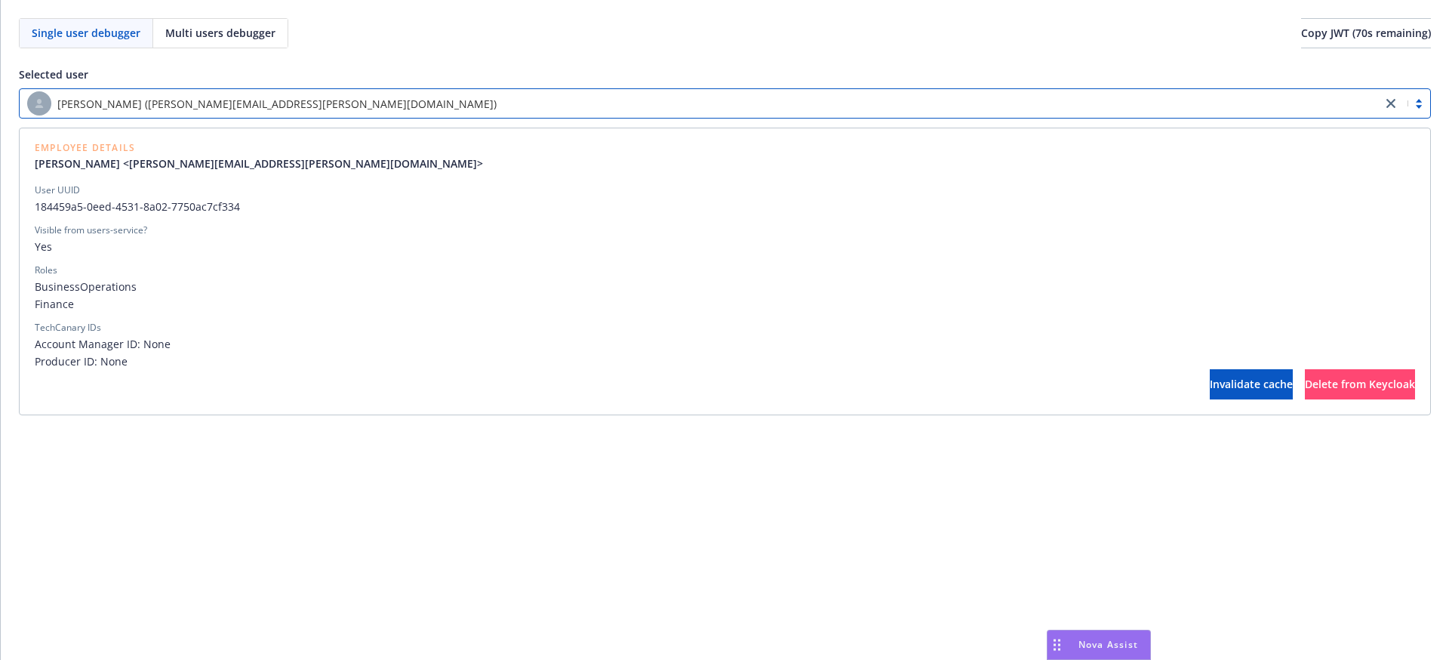
drag, startPoint x: 613, startPoint y: 84, endPoint x: 615, endPoint y: 93, distance: 9.3
click at [615, 85] on div "Selected user option [PERSON_NAME] ([PERSON_NAME][EMAIL_ADDRESS][PERSON_NAME][D…" at bounding box center [725, 240] width 1412 height 349
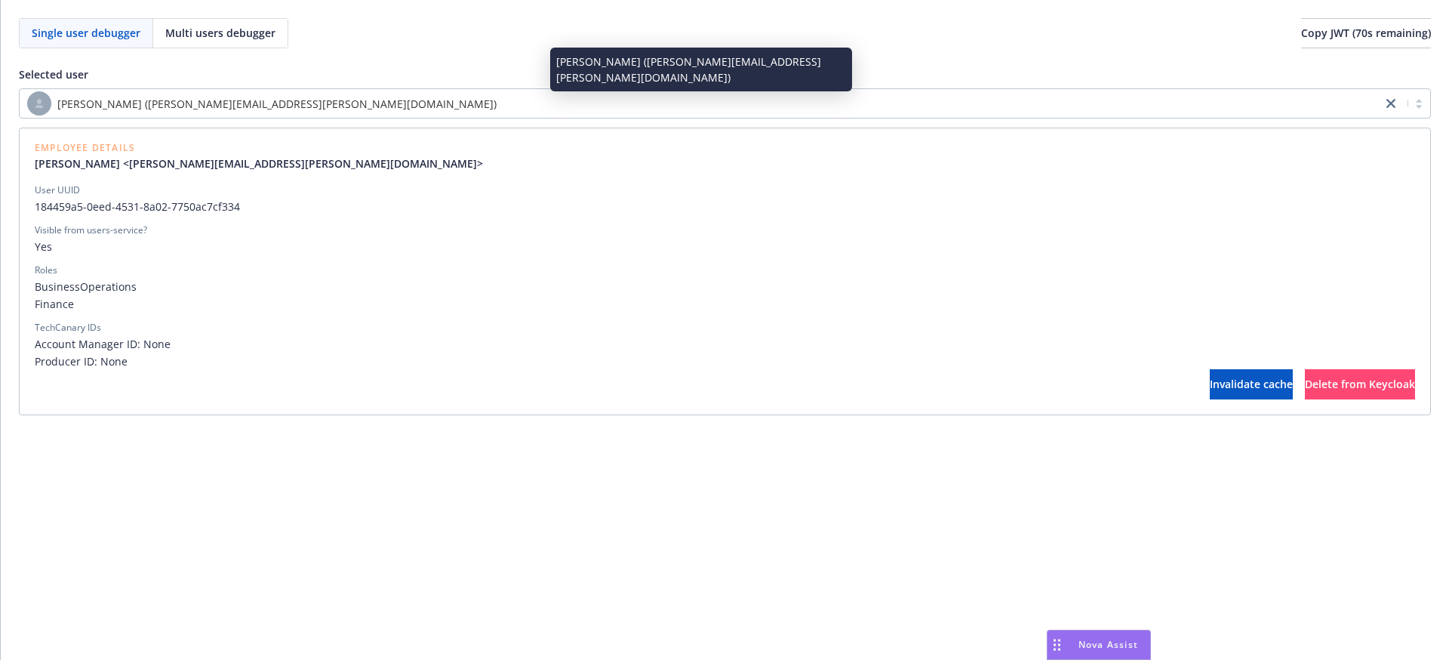
click at [614, 108] on div "[PERSON_NAME] ([PERSON_NAME][EMAIL_ADDRESS][PERSON_NAME][DOMAIN_NAME])" at bounding box center [700, 103] width 1347 height 24
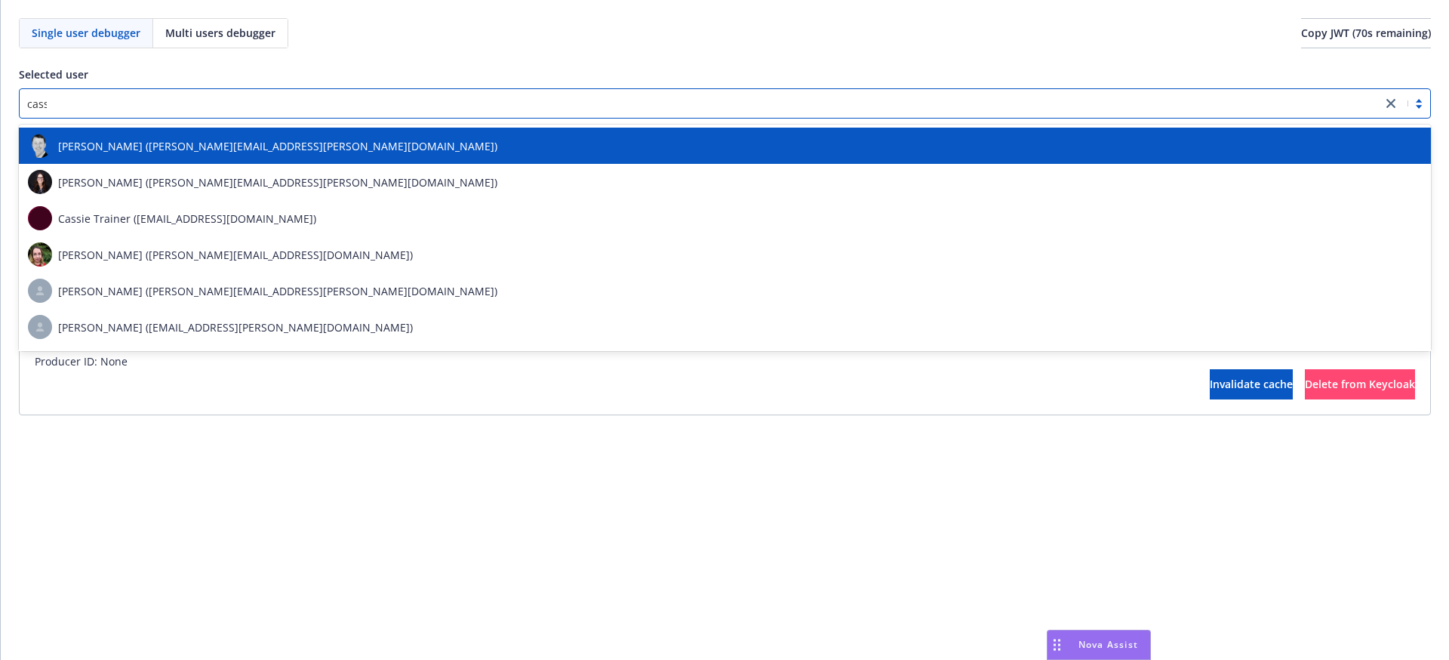
type input "cassy"
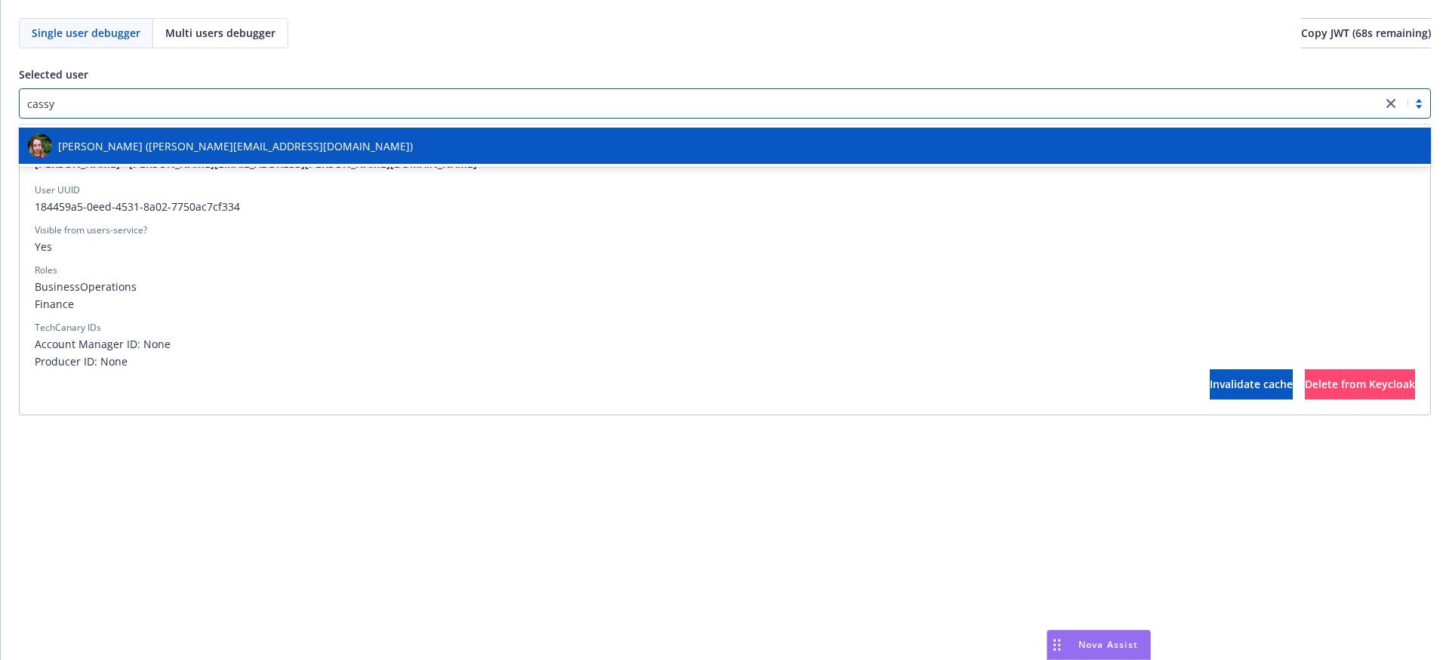
click at [338, 152] on div "[PERSON_NAME] ([PERSON_NAME][EMAIL_ADDRESS][DOMAIN_NAME])" at bounding box center [725, 146] width 1394 height 24
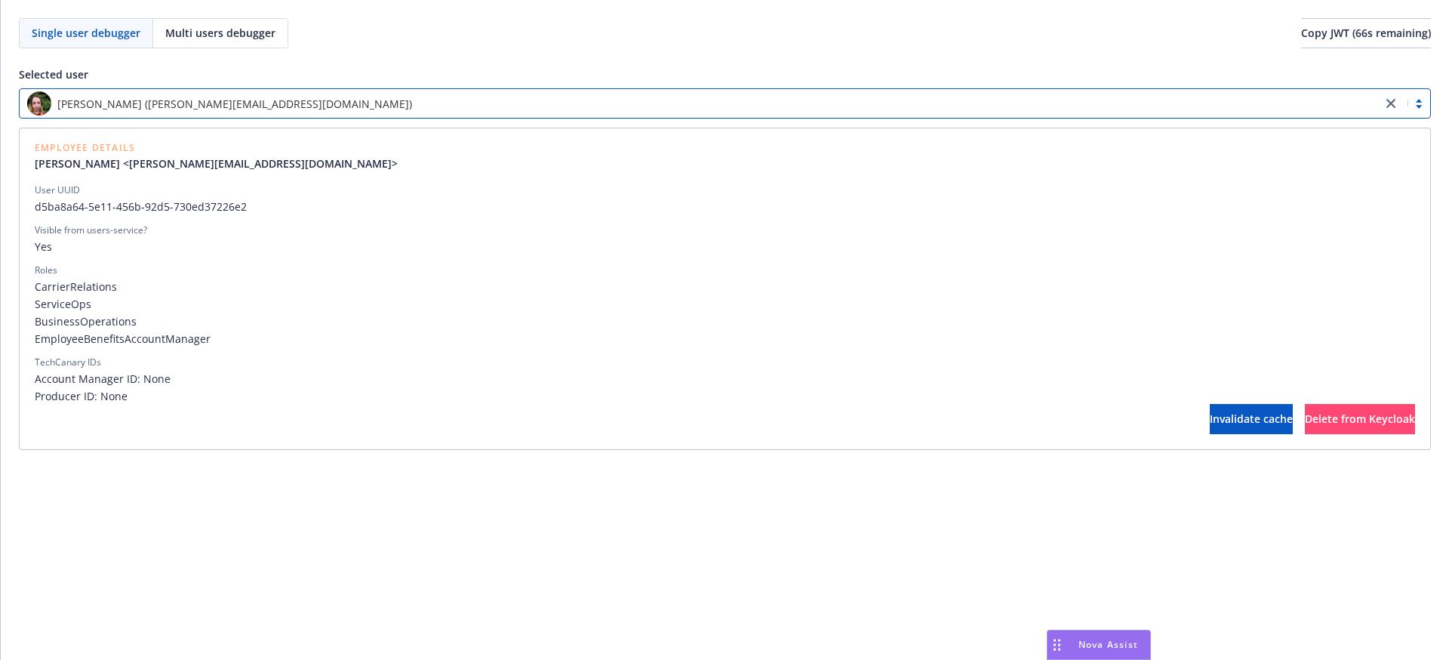
click at [119, 343] on span "EmployeeBenefitsAccountManager" at bounding box center [725, 339] width 1380 height 16
click at [120, 343] on span "EmployeeBenefitsAccountManager" at bounding box center [725, 339] width 1380 height 16
click at [142, 343] on span "EmployeeBenefitsAccountManager" at bounding box center [725, 339] width 1380 height 16
click at [143, 343] on span "EmployeeBenefitsAccountManager" at bounding box center [725, 339] width 1380 height 16
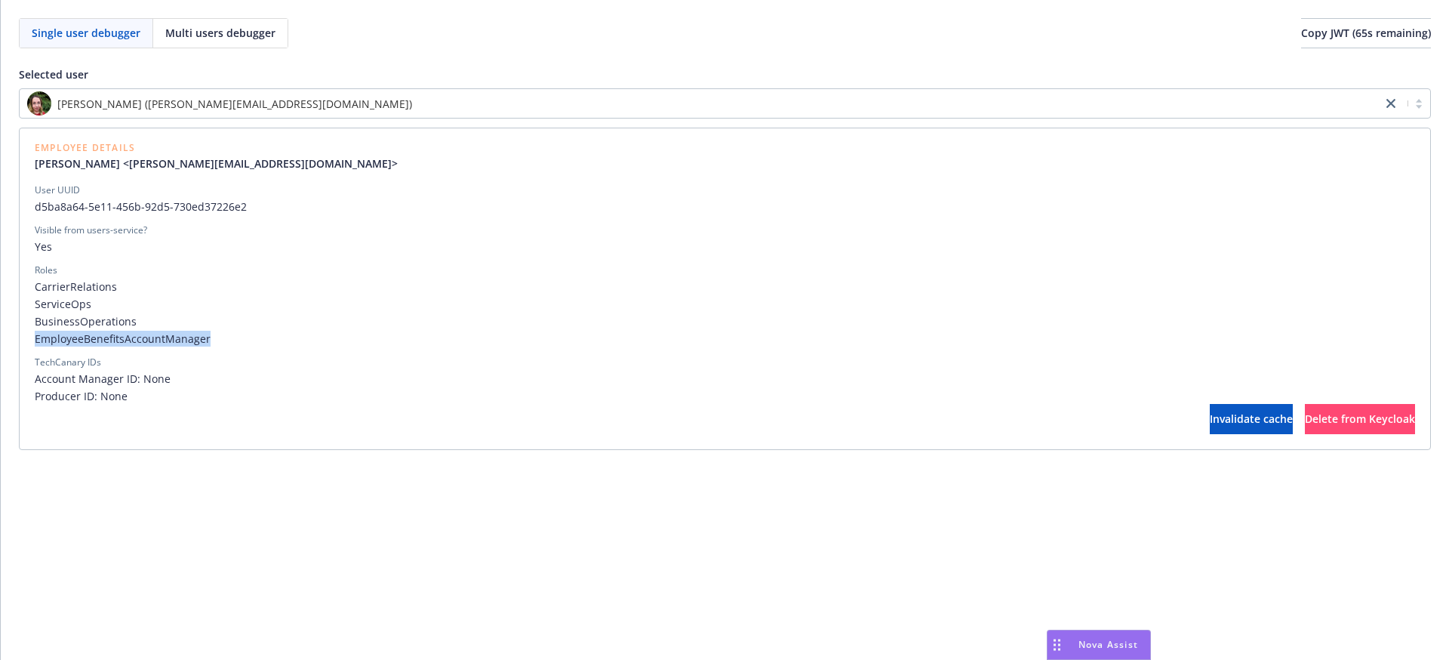
click at [143, 343] on span "EmployeeBenefitsAccountManager" at bounding box center [725, 339] width 1380 height 16
click at [165, 342] on span "EmployeeBenefitsAccountManager" at bounding box center [725, 339] width 1380 height 16
click at [79, 330] on div "CarrierRelations ServiceOps BusinessOperations EmployeeBenefitsAccountManager" at bounding box center [725, 313] width 1380 height 68
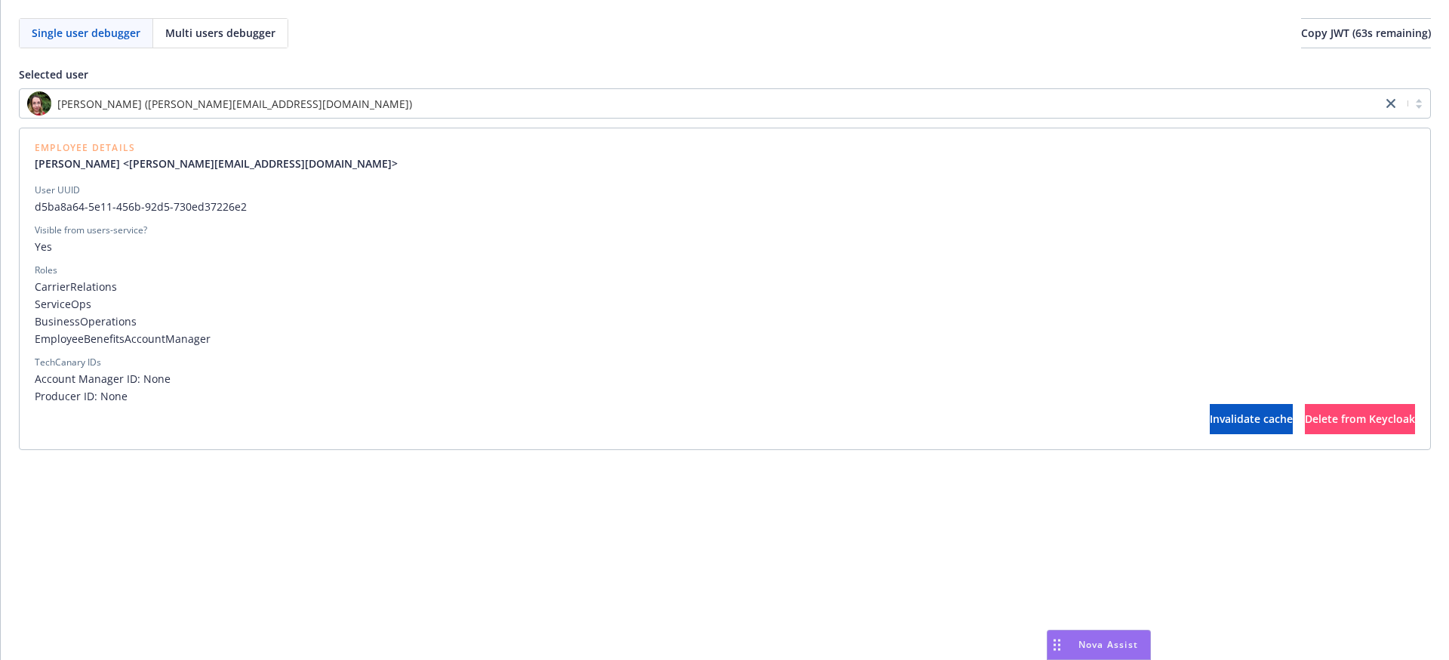
click at [85, 325] on span "BusinessOperations" at bounding box center [725, 321] width 1380 height 16
click at [86, 325] on span "BusinessOperations" at bounding box center [725, 321] width 1380 height 16
click at [75, 303] on span "ServiceOps" at bounding box center [725, 304] width 1380 height 16
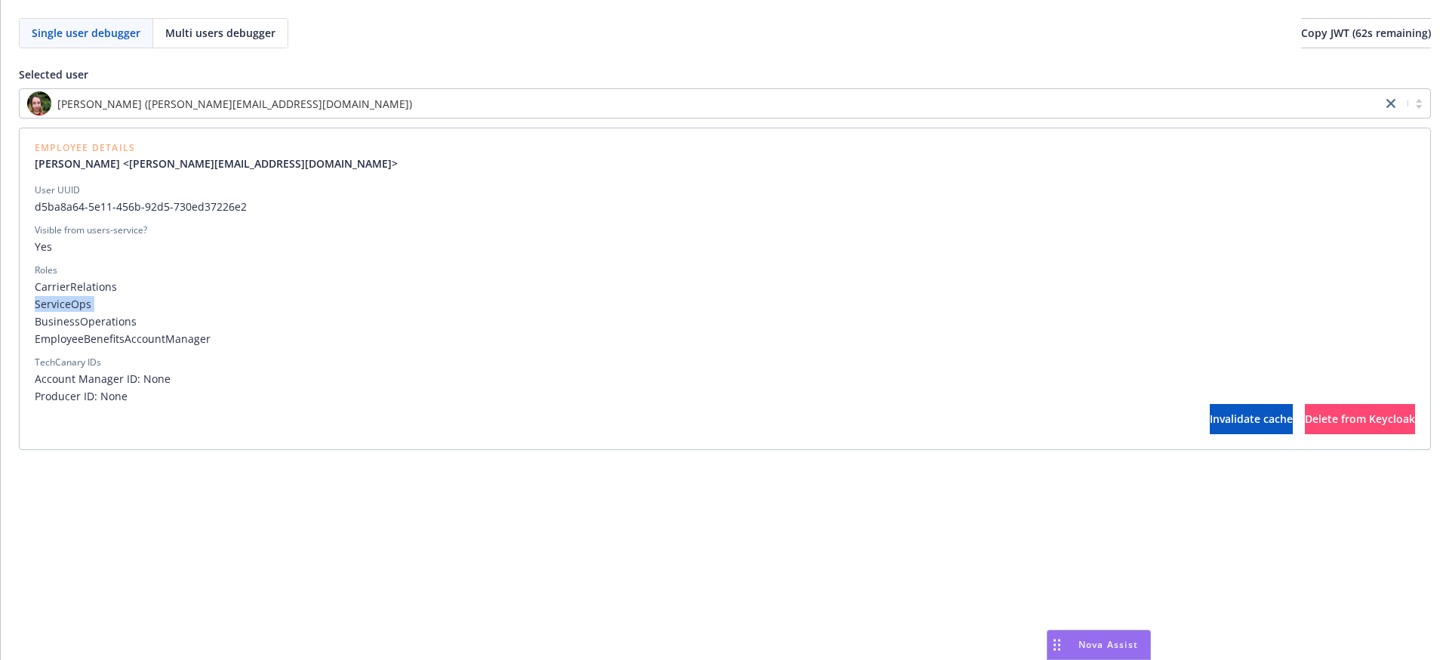
click at [75, 303] on span "ServiceOps" at bounding box center [725, 304] width 1380 height 16
click at [102, 283] on span "CarrierRelations" at bounding box center [725, 287] width 1380 height 16
click at [129, 344] on span "EmployeeBenefitsAccountManager" at bounding box center [725, 339] width 1380 height 16
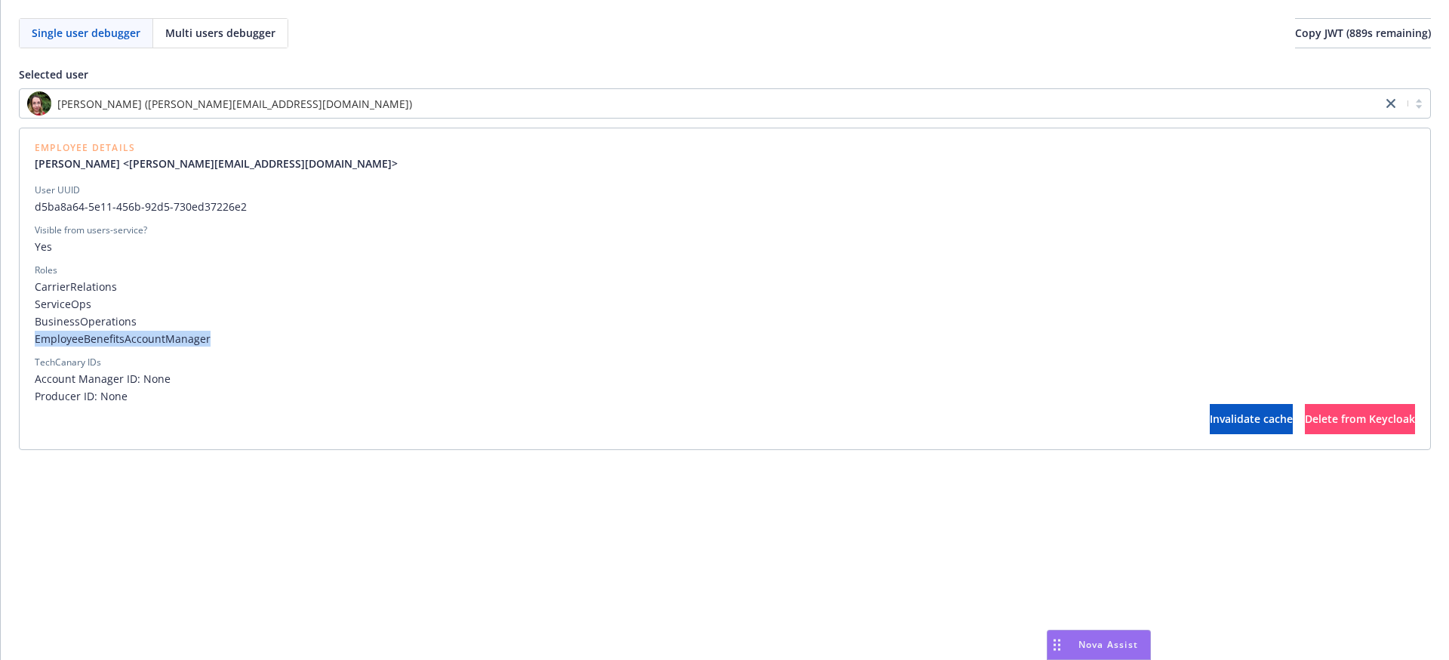
click at [720, 102] on div "[PERSON_NAME] ([PERSON_NAME][EMAIL_ADDRESS][DOMAIN_NAME])" at bounding box center [700, 103] width 1347 height 24
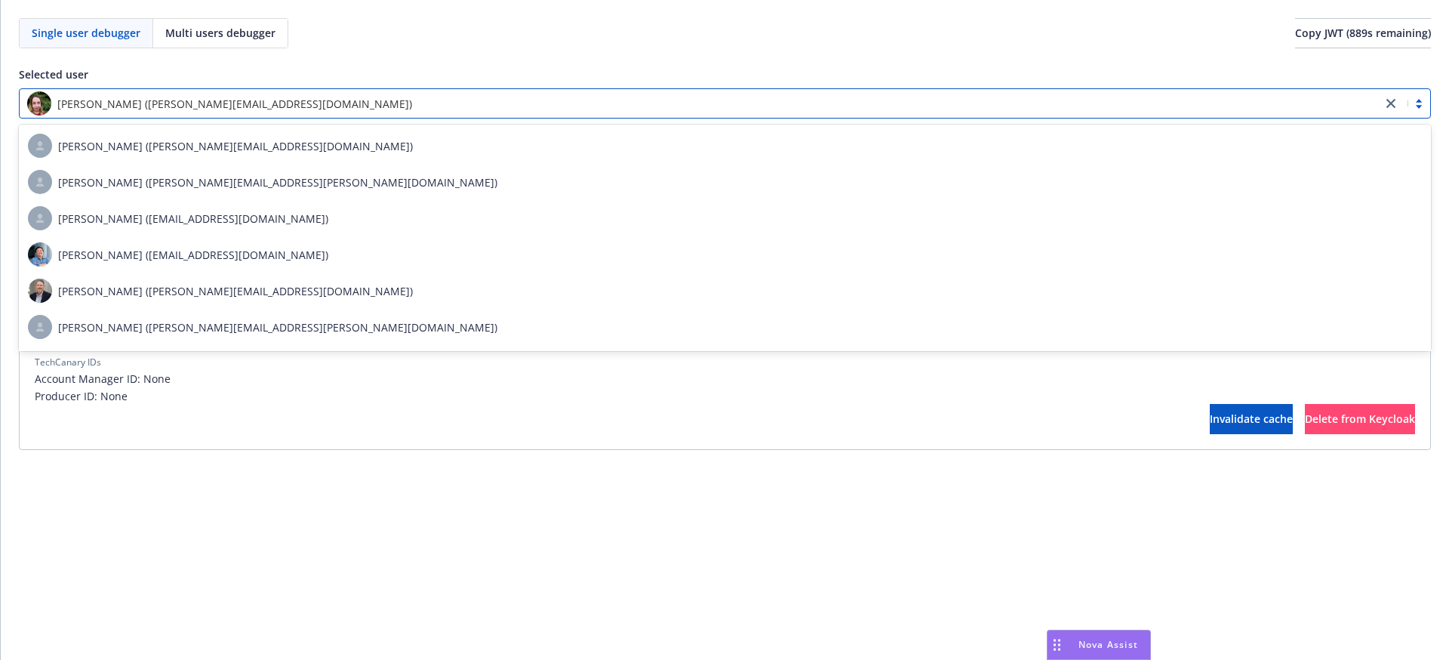
paste input "[PERSON_NAME][EMAIL_ADDRESS][PERSON_NAME][DOMAIN_NAME]"
type input "[PERSON_NAME][EMAIL_ADDRESS][PERSON_NAME][DOMAIN_NAME]"
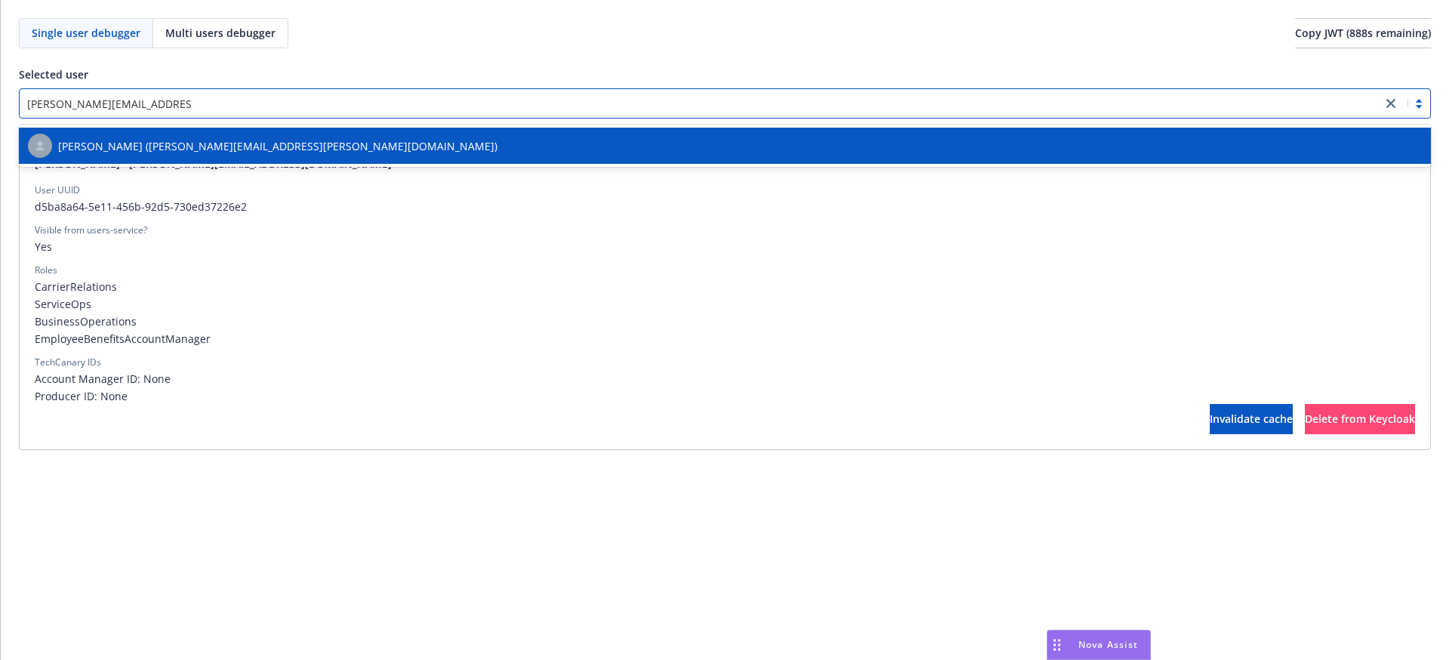
click at [393, 146] on div "[PERSON_NAME] ([PERSON_NAME][EMAIL_ADDRESS][PERSON_NAME][DOMAIN_NAME])" at bounding box center [725, 146] width 1394 height 24
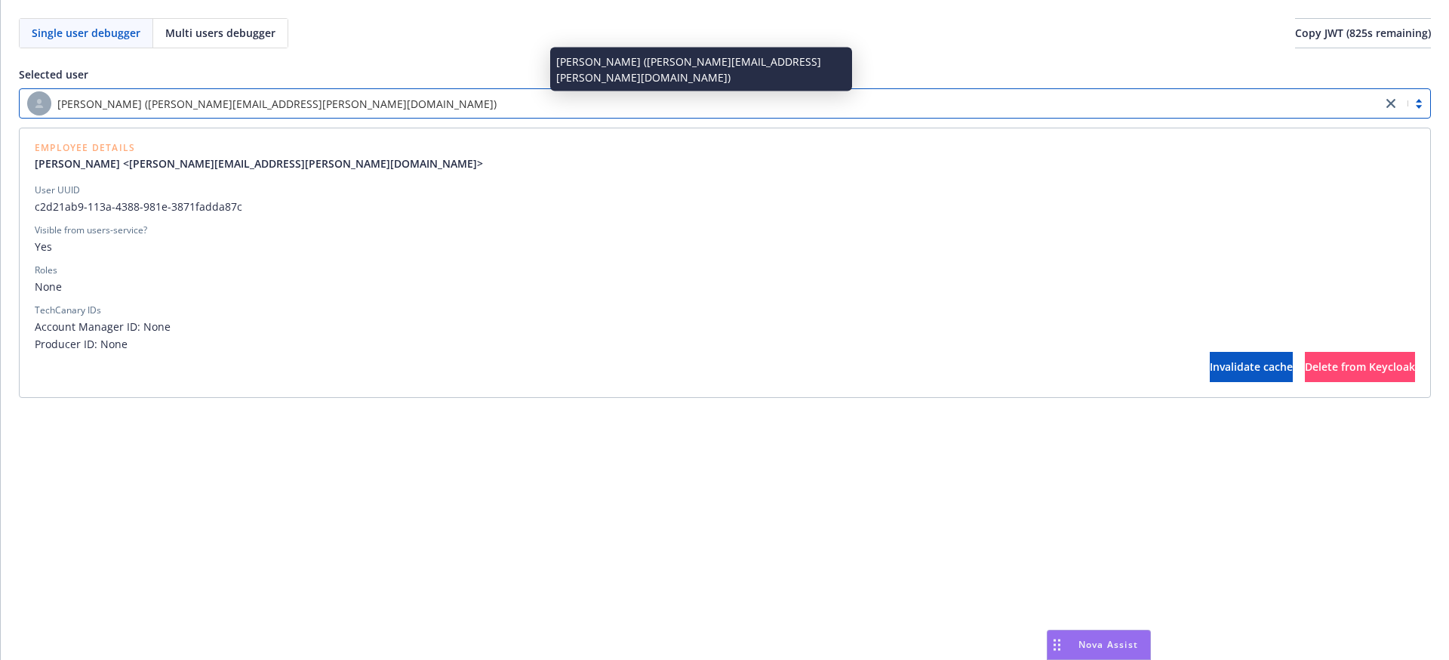
click at [1000, 98] on div "[PERSON_NAME] ([PERSON_NAME][EMAIL_ADDRESS][PERSON_NAME][DOMAIN_NAME])" at bounding box center [700, 103] width 1347 height 24
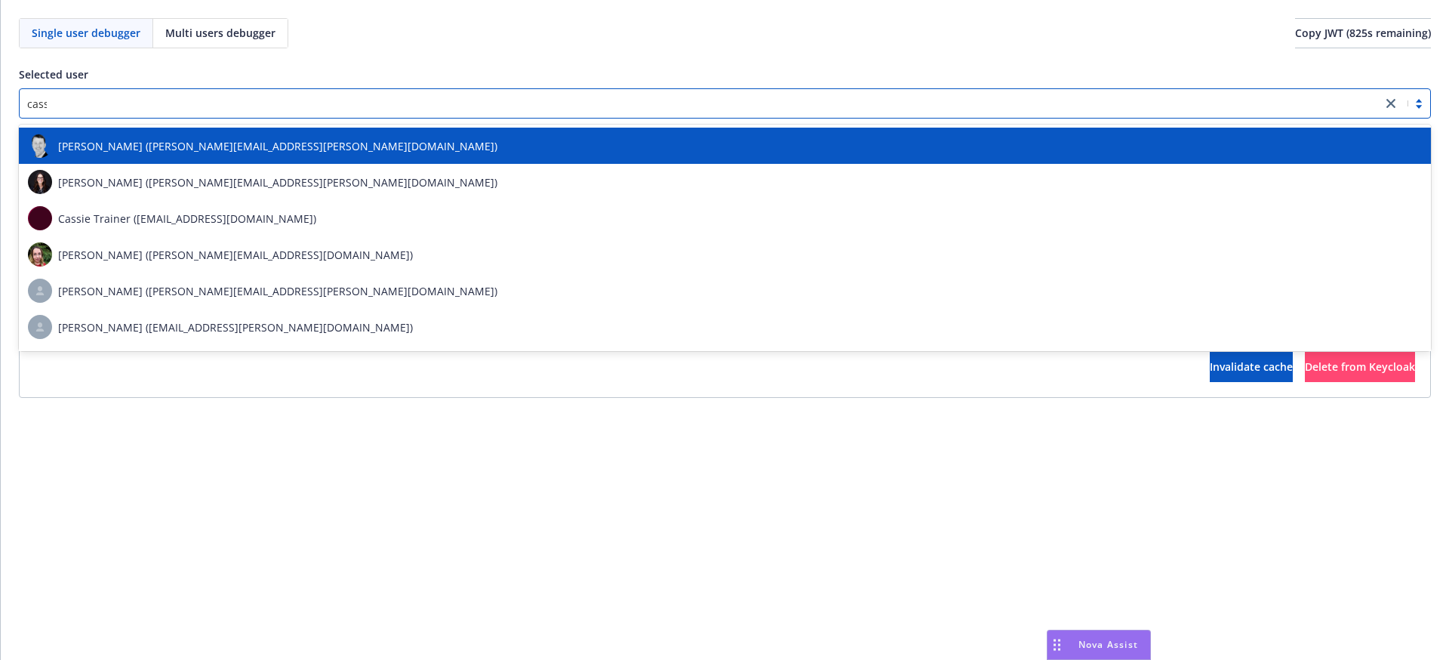
type input "cassy"
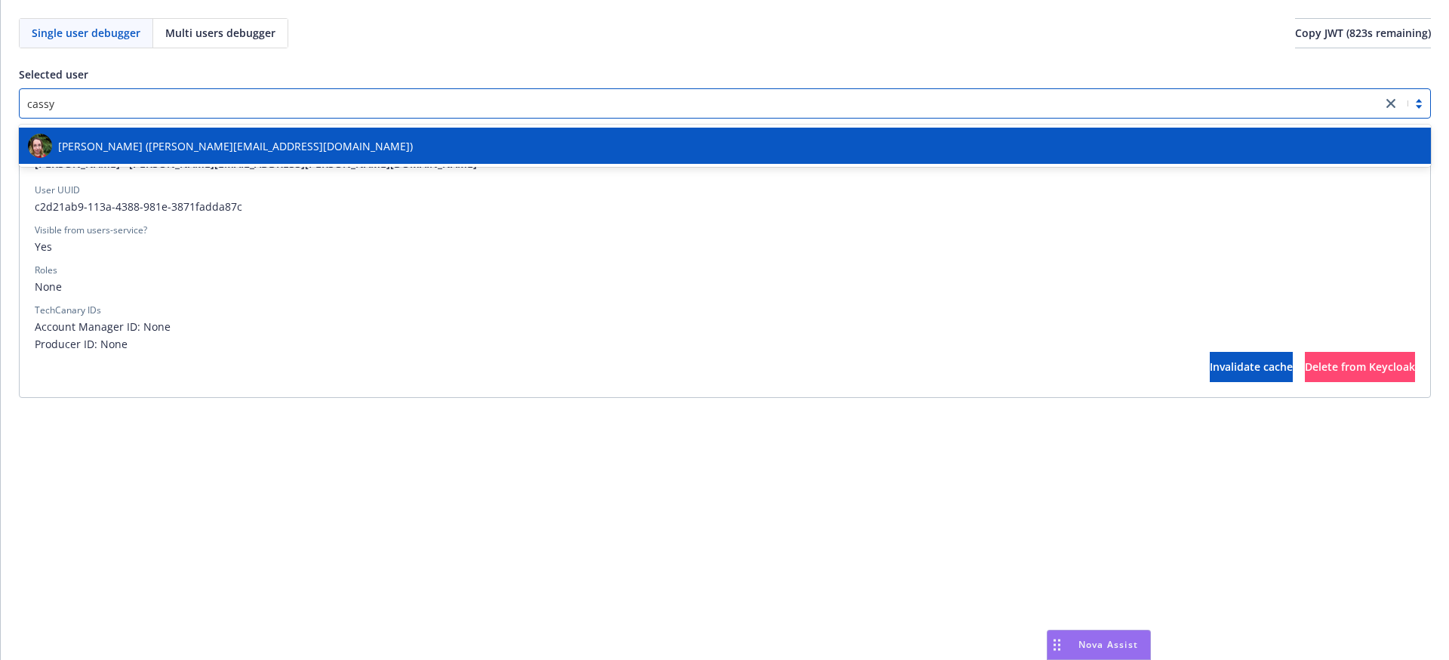
click at [412, 166] on div "[PERSON_NAME] ([PERSON_NAME][EMAIL_ADDRESS][DOMAIN_NAME])" at bounding box center [725, 146] width 1412 height 42
click at [429, 149] on div "[PERSON_NAME] ([PERSON_NAME][EMAIL_ADDRESS][DOMAIN_NAME])" at bounding box center [725, 146] width 1394 height 24
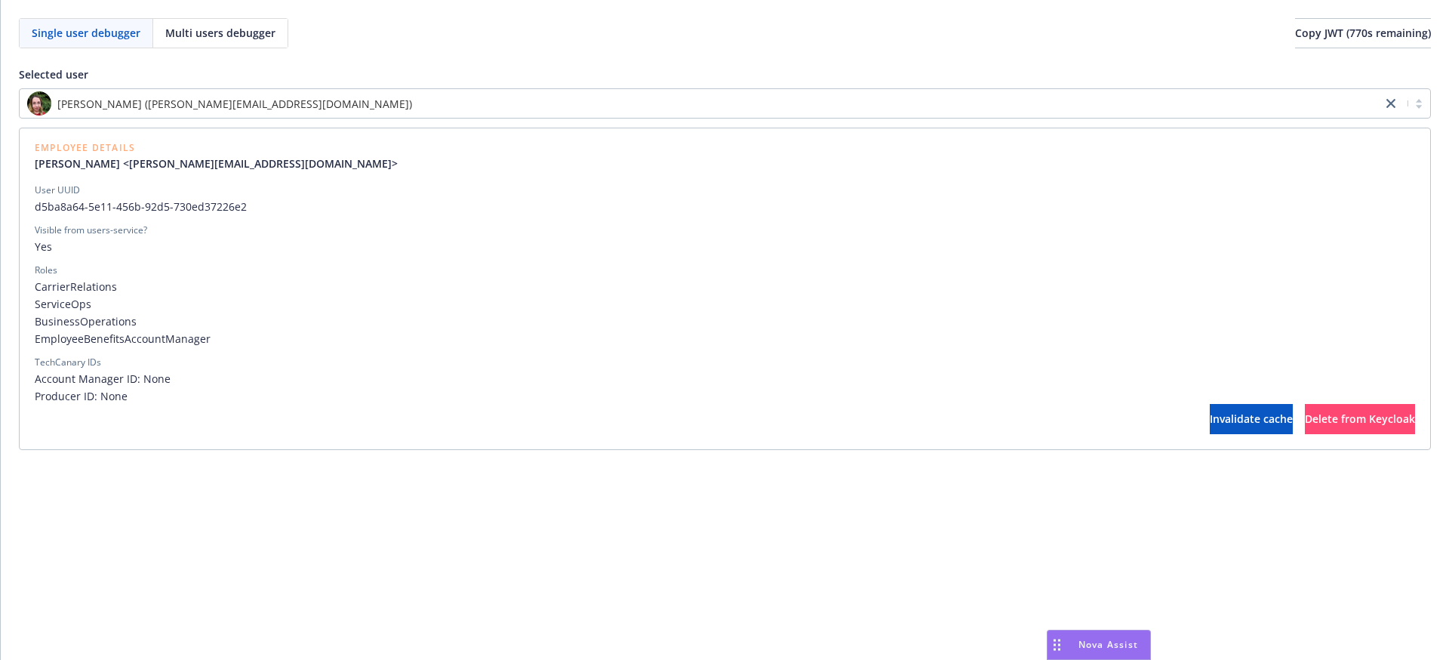
click at [232, 87] on div "Selected user [PERSON_NAME] ([PERSON_NAME][EMAIL_ADDRESS][DOMAIN_NAME]) Employe…" at bounding box center [725, 257] width 1412 height 383
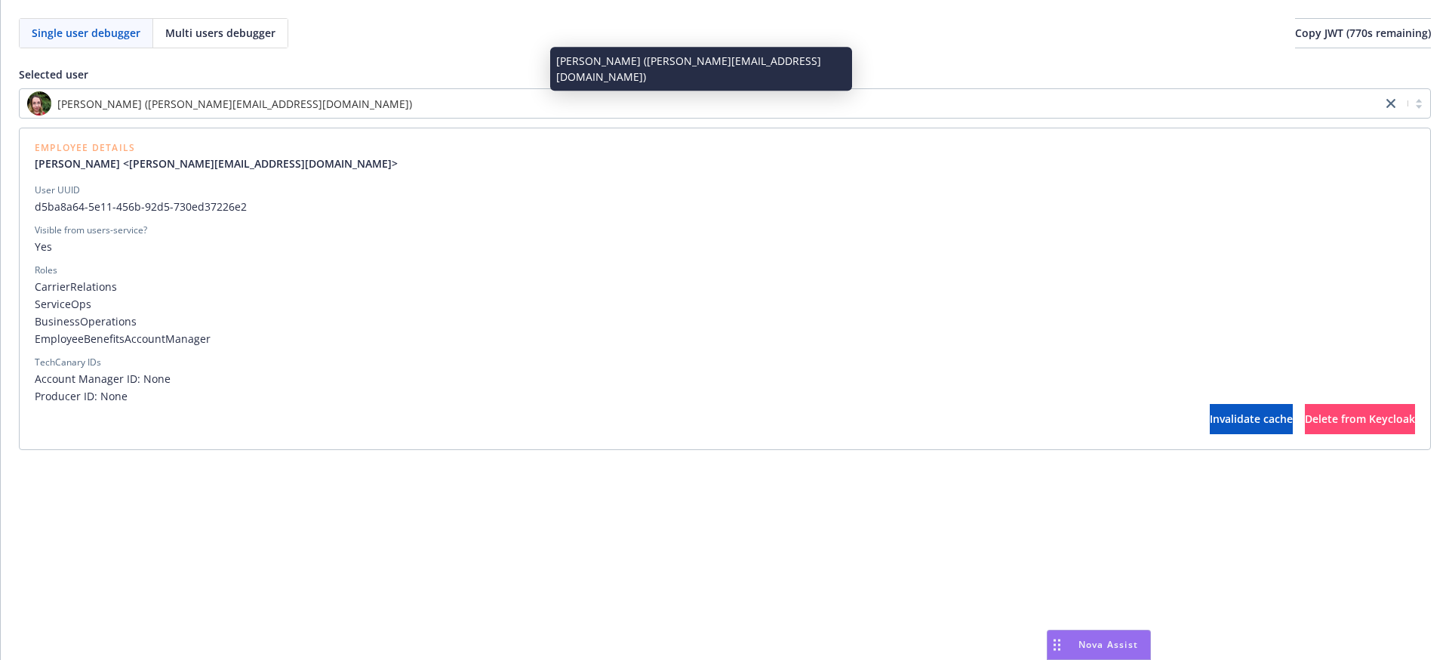
click at [233, 102] on span "[PERSON_NAME] ([PERSON_NAME][EMAIL_ADDRESS][DOMAIN_NAME])" at bounding box center [234, 104] width 355 height 16
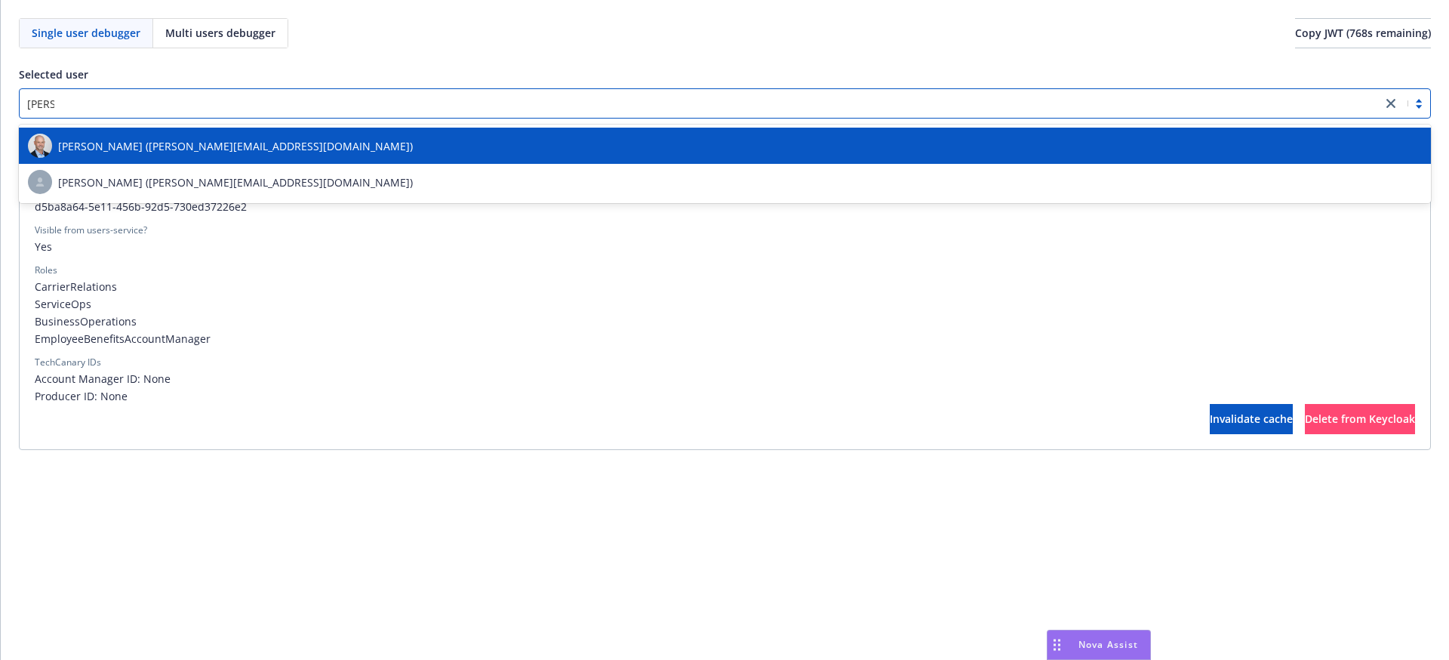
type input "[DOMAIN_NAME]"
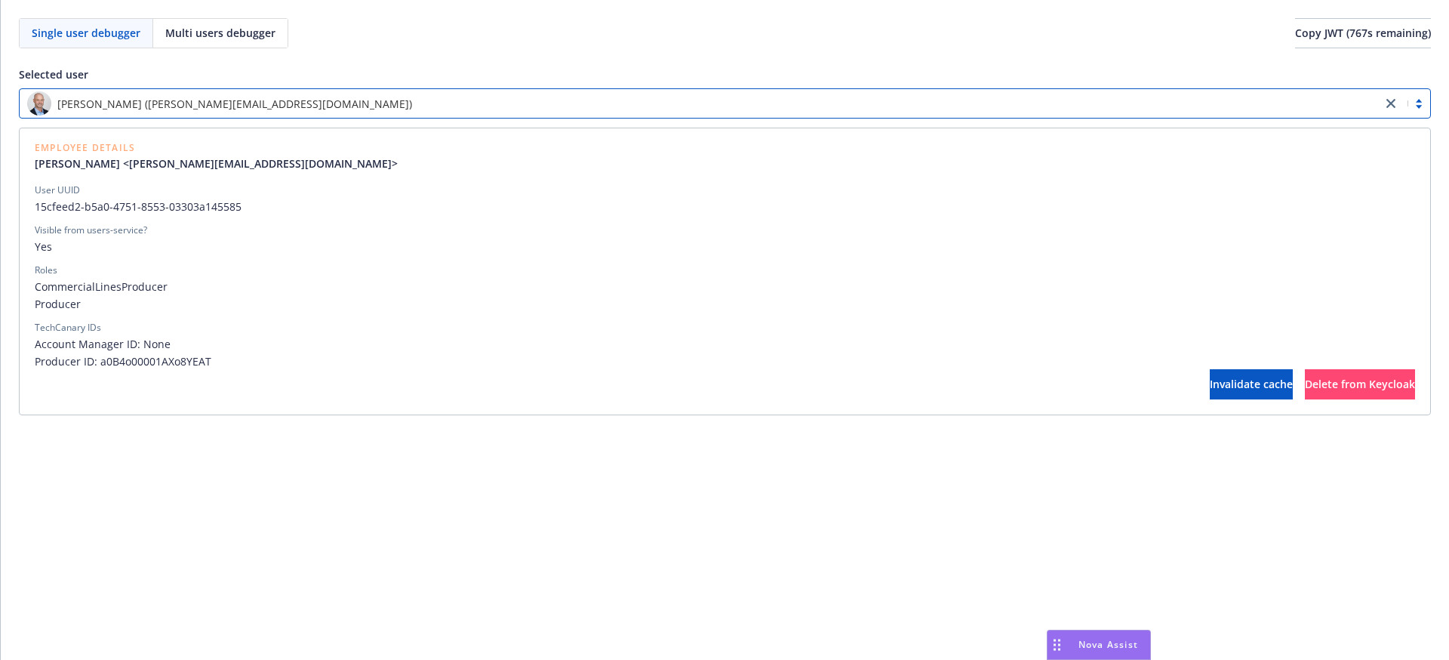
click at [139, 214] on div "User UUID 15cfeed2-b5a0-4751-8553-03303a145585 Visible from users-service? Yes …" at bounding box center [725, 276] width 1380 height 186
copy span "15cfeed2-b5a0-4751-8553-03303a145585"
